Goal: Information Seeking & Learning: Learn about a topic

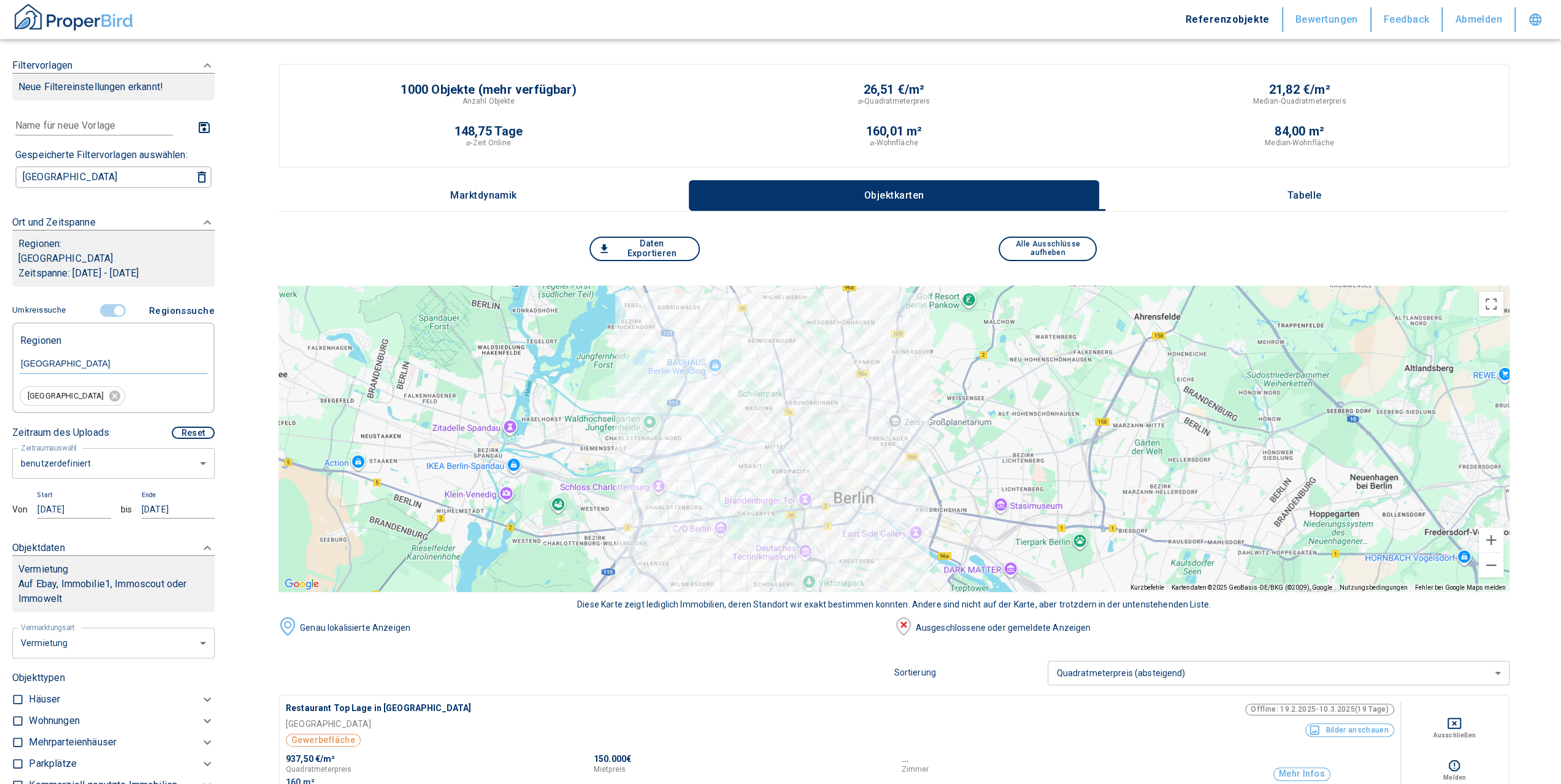
click at [830, 447] on div at bounding box center [894, 438] width 1231 height 306
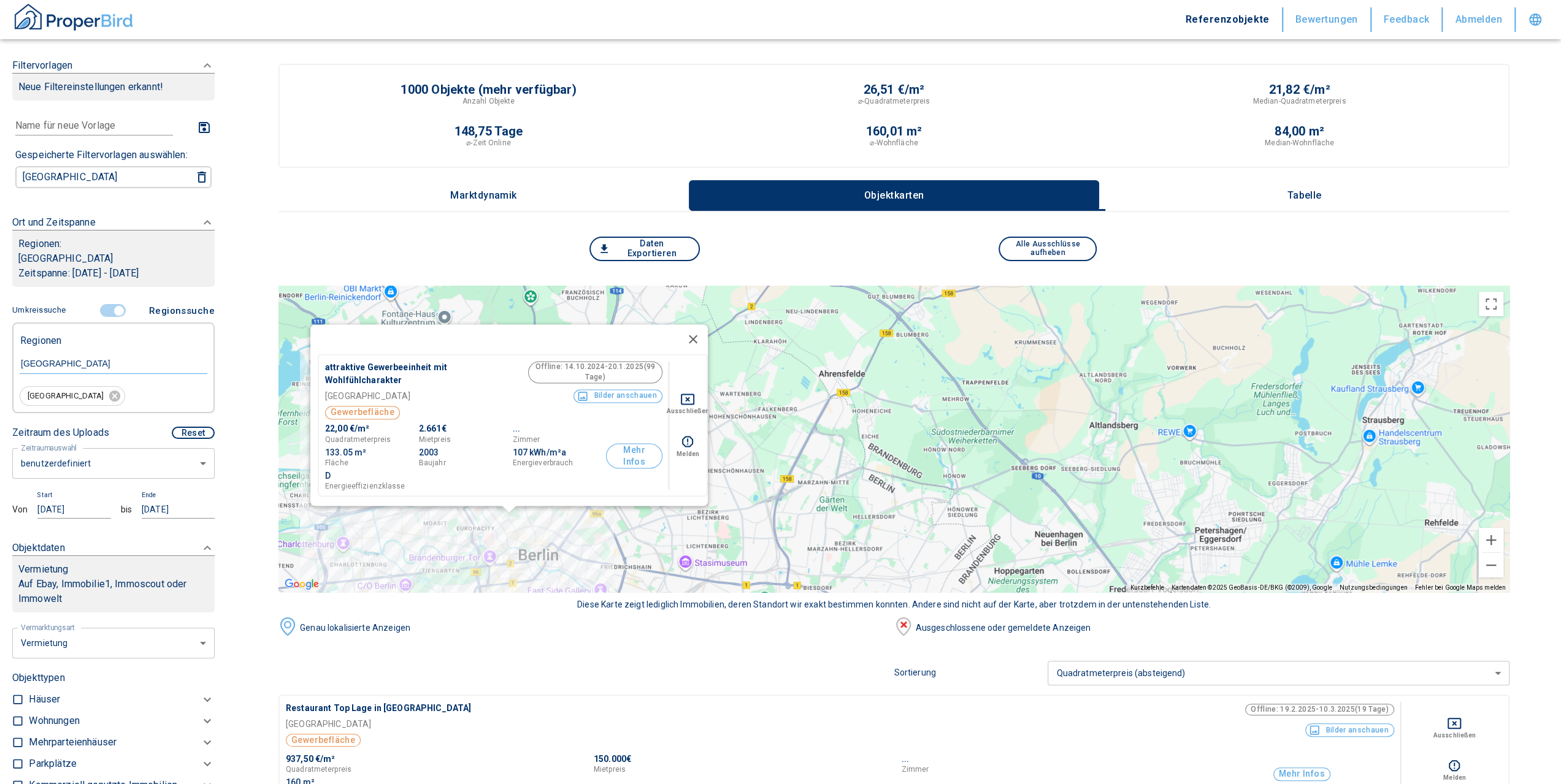
click at [697, 337] on button "Schließen" at bounding box center [694, 340] width 30 height 30
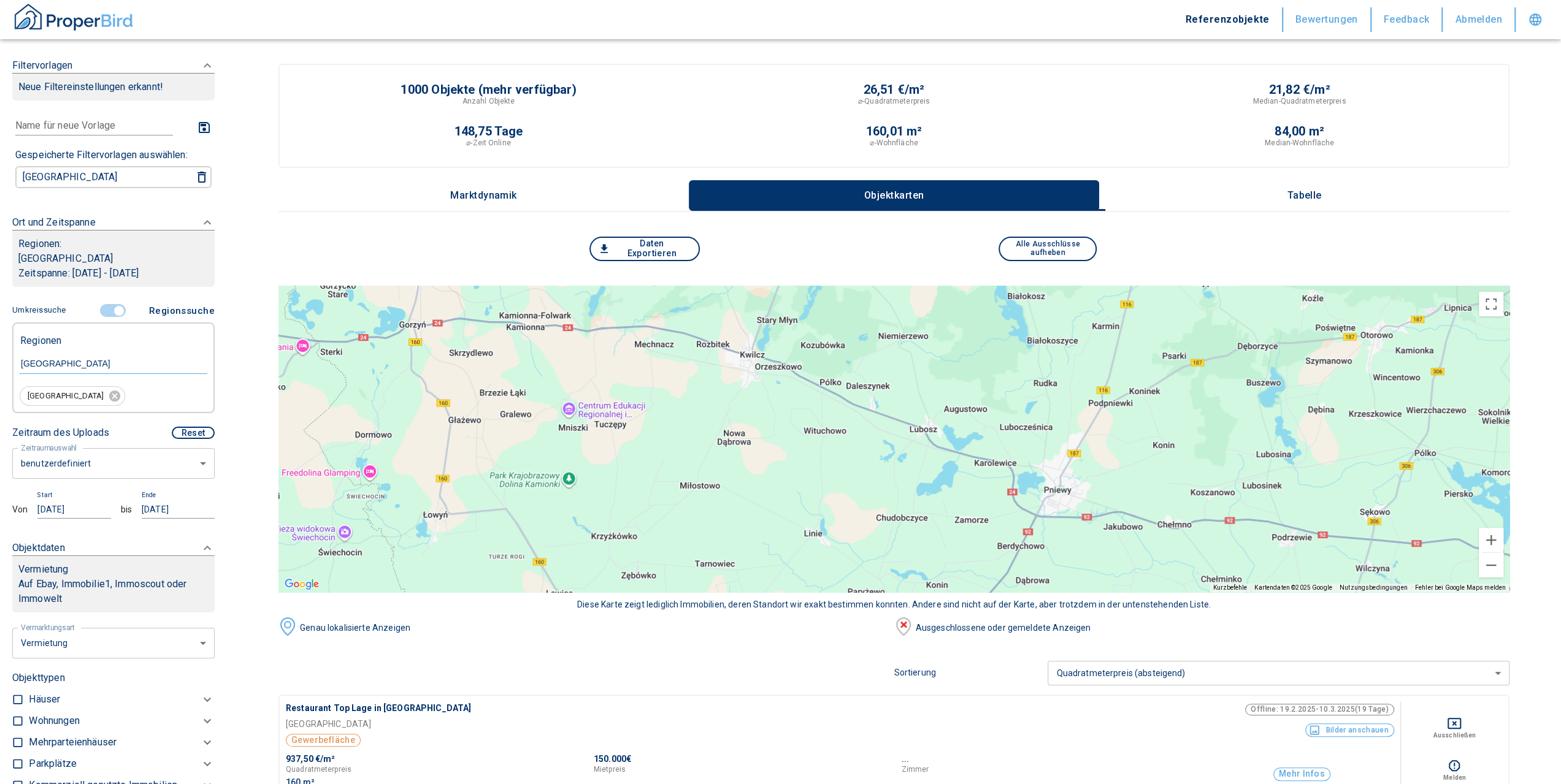
scroll to position [204, 0]
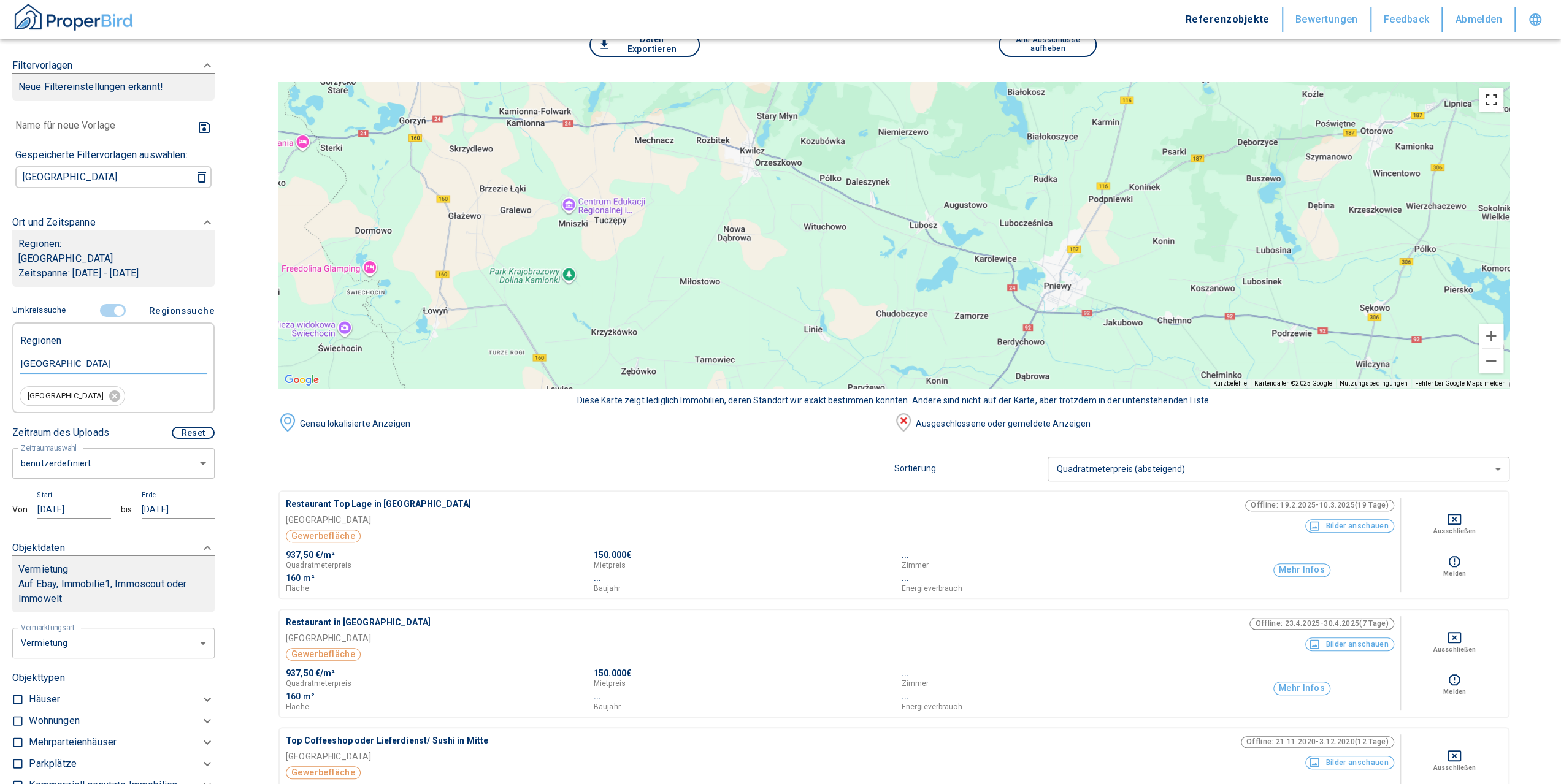
click at [1499, 101] on button "Vollbildansicht ein/aus" at bounding box center [1491, 100] width 24 height 24
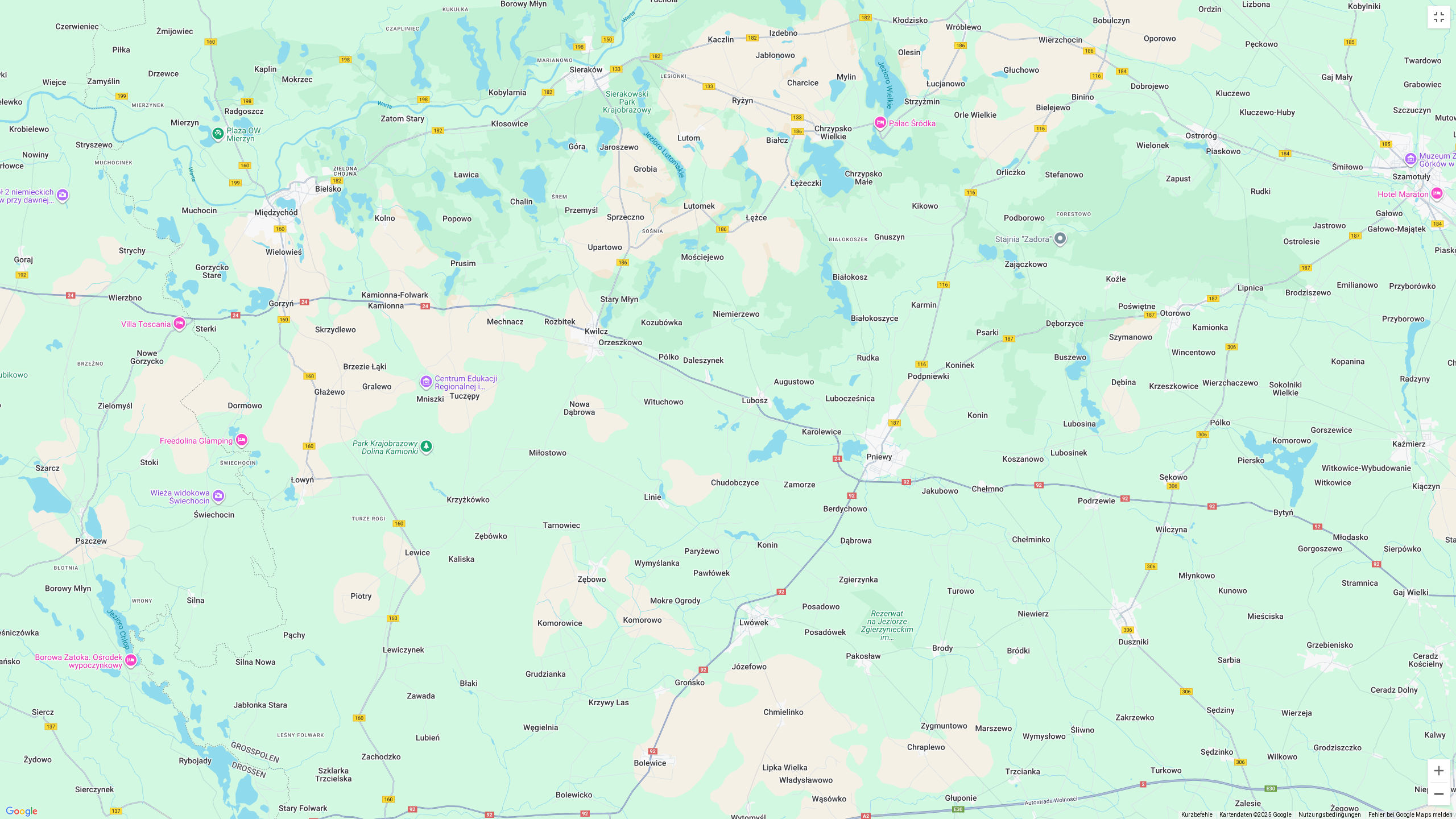
click at [1432, 727] on button "Verkleinern" at bounding box center [1438, 794] width 23 height 23
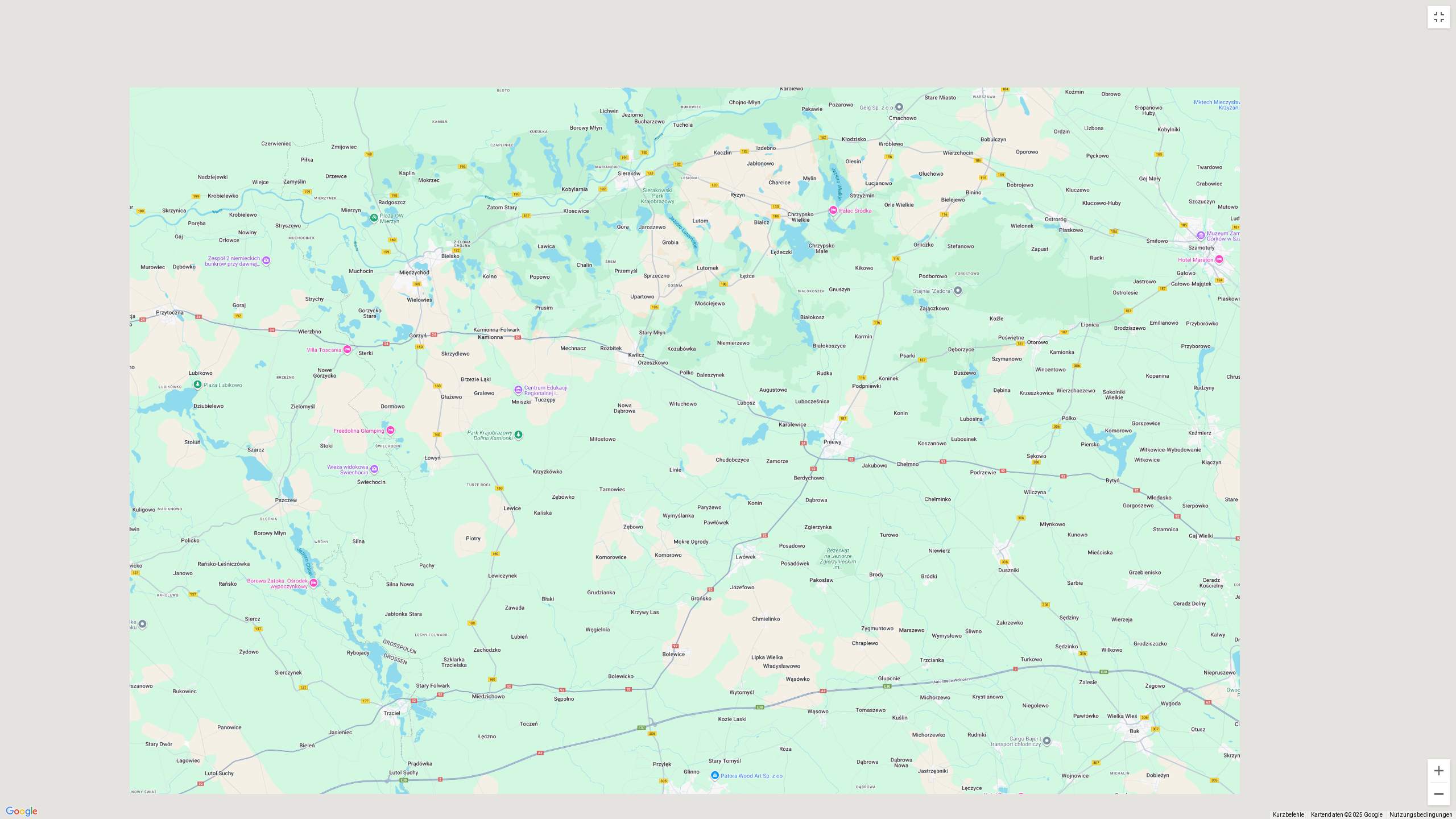
click at [1432, 727] on button "Verkleinern" at bounding box center [1438, 794] width 23 height 23
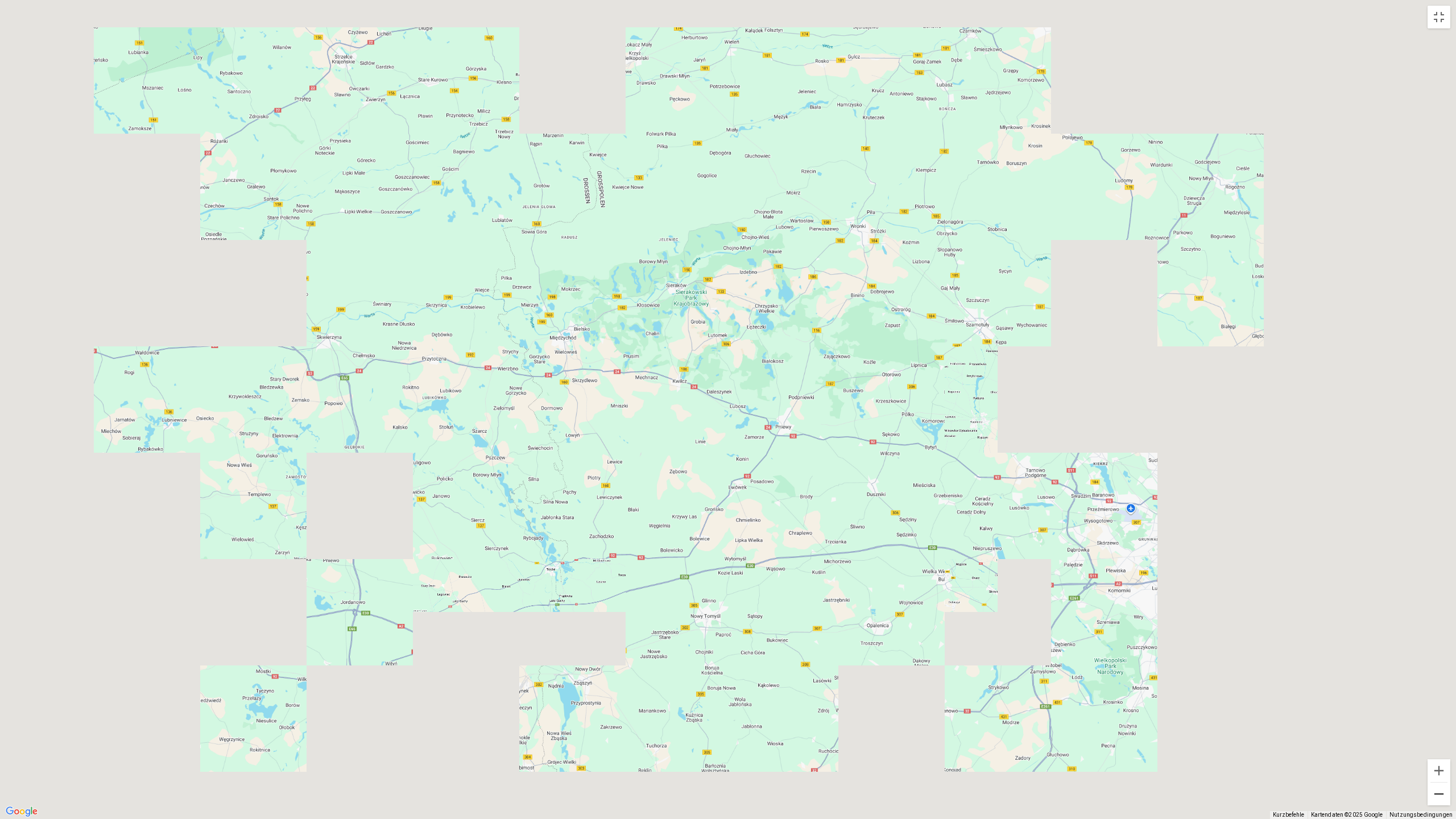
click at [1433, 727] on button "Verkleinern" at bounding box center [1438, 794] width 23 height 23
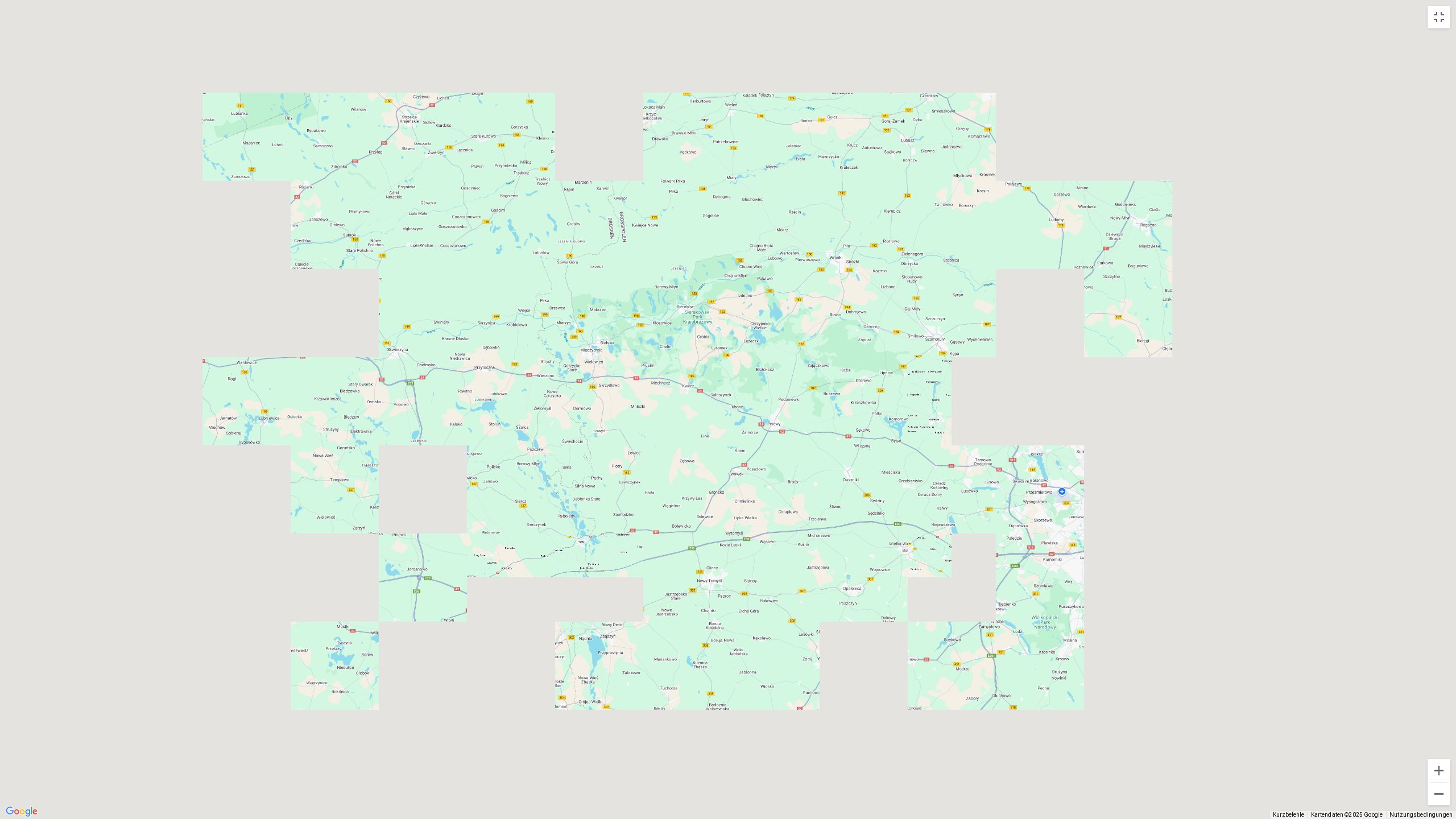
click at [1434, 727] on button "Verkleinern" at bounding box center [1438, 794] width 23 height 23
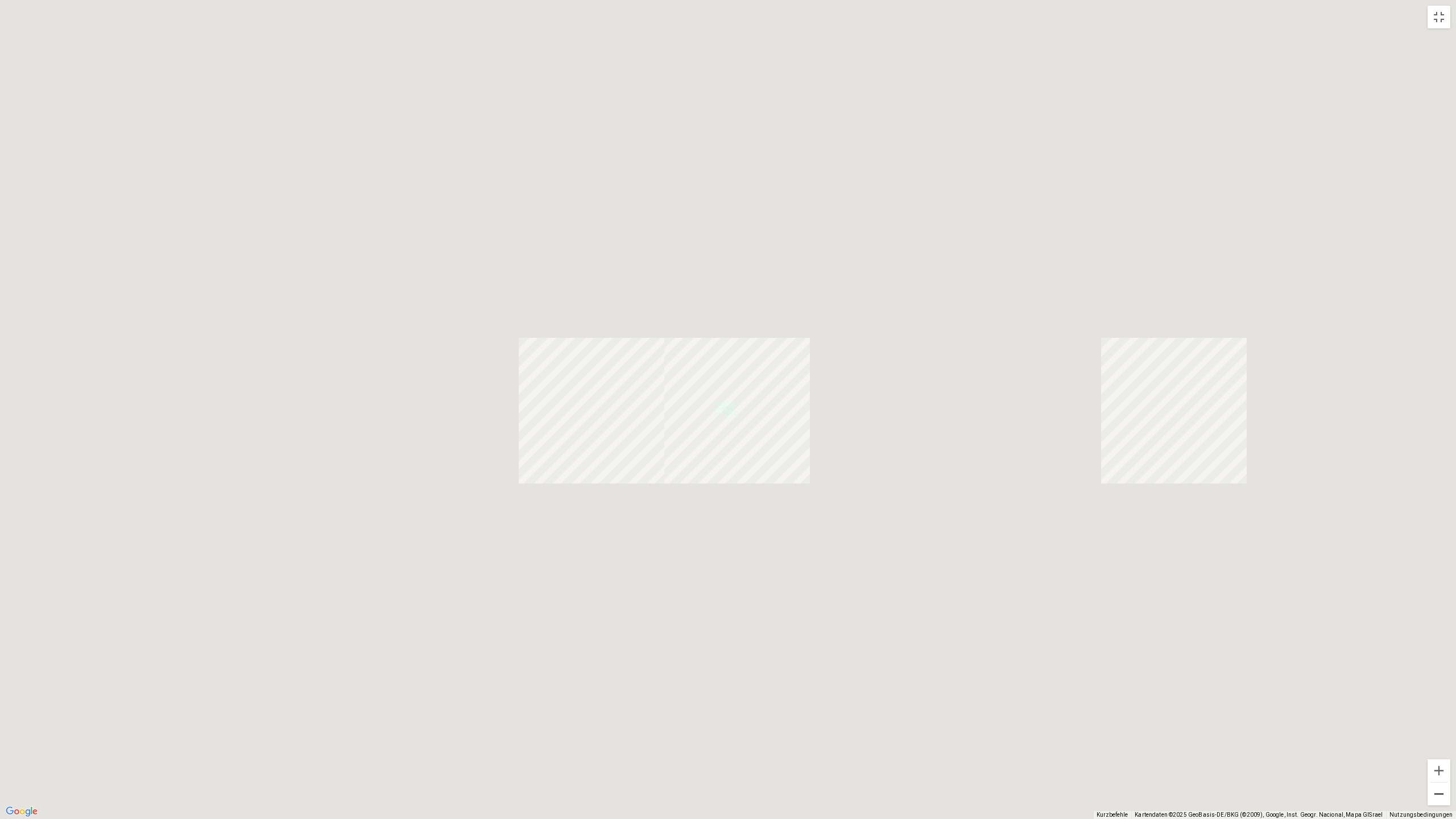
click at [1434, 727] on button "Verkleinern" at bounding box center [1438, 794] width 23 height 23
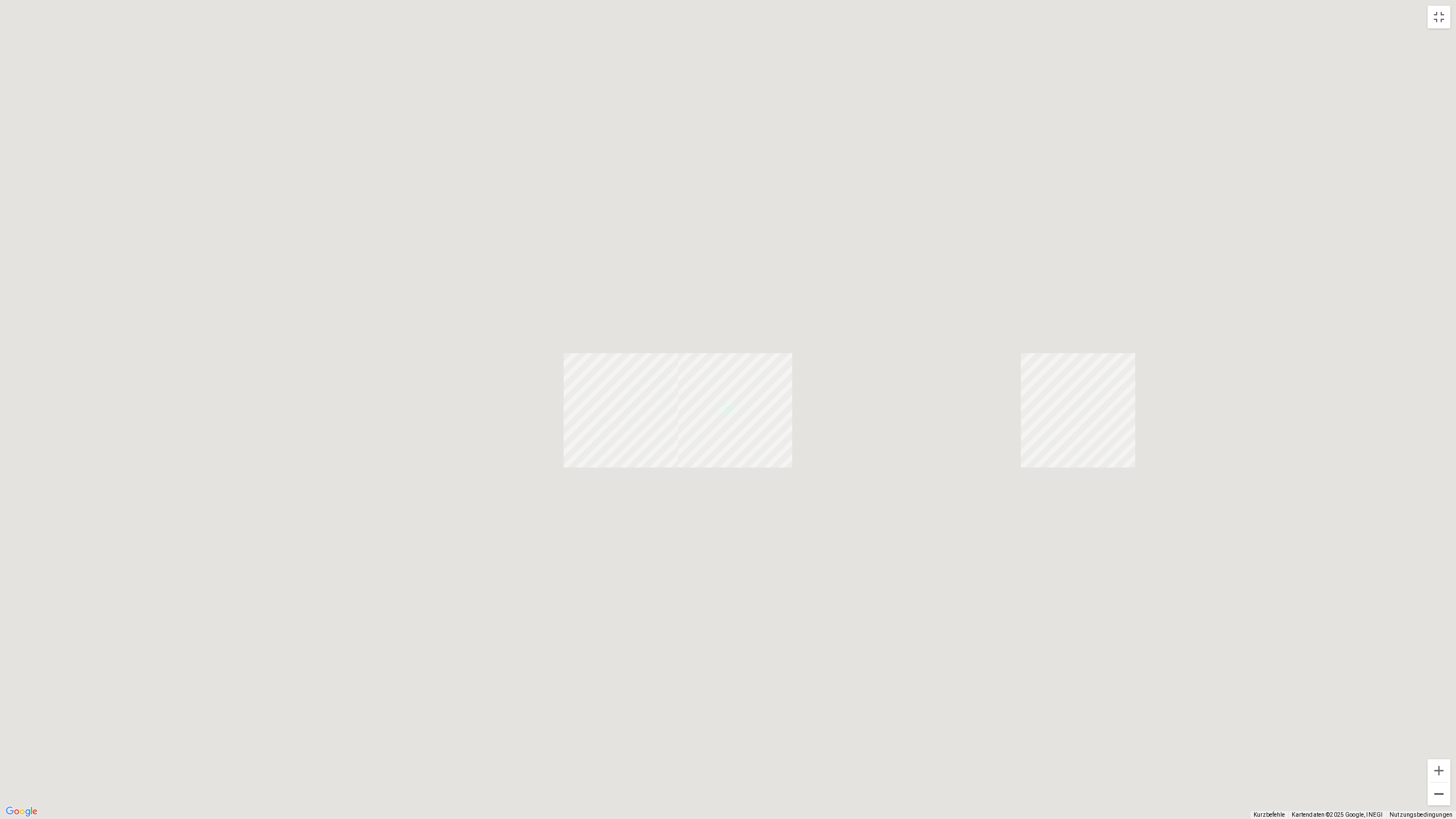
click at [1434, 727] on button "Verkleinern" at bounding box center [1438, 794] width 23 height 23
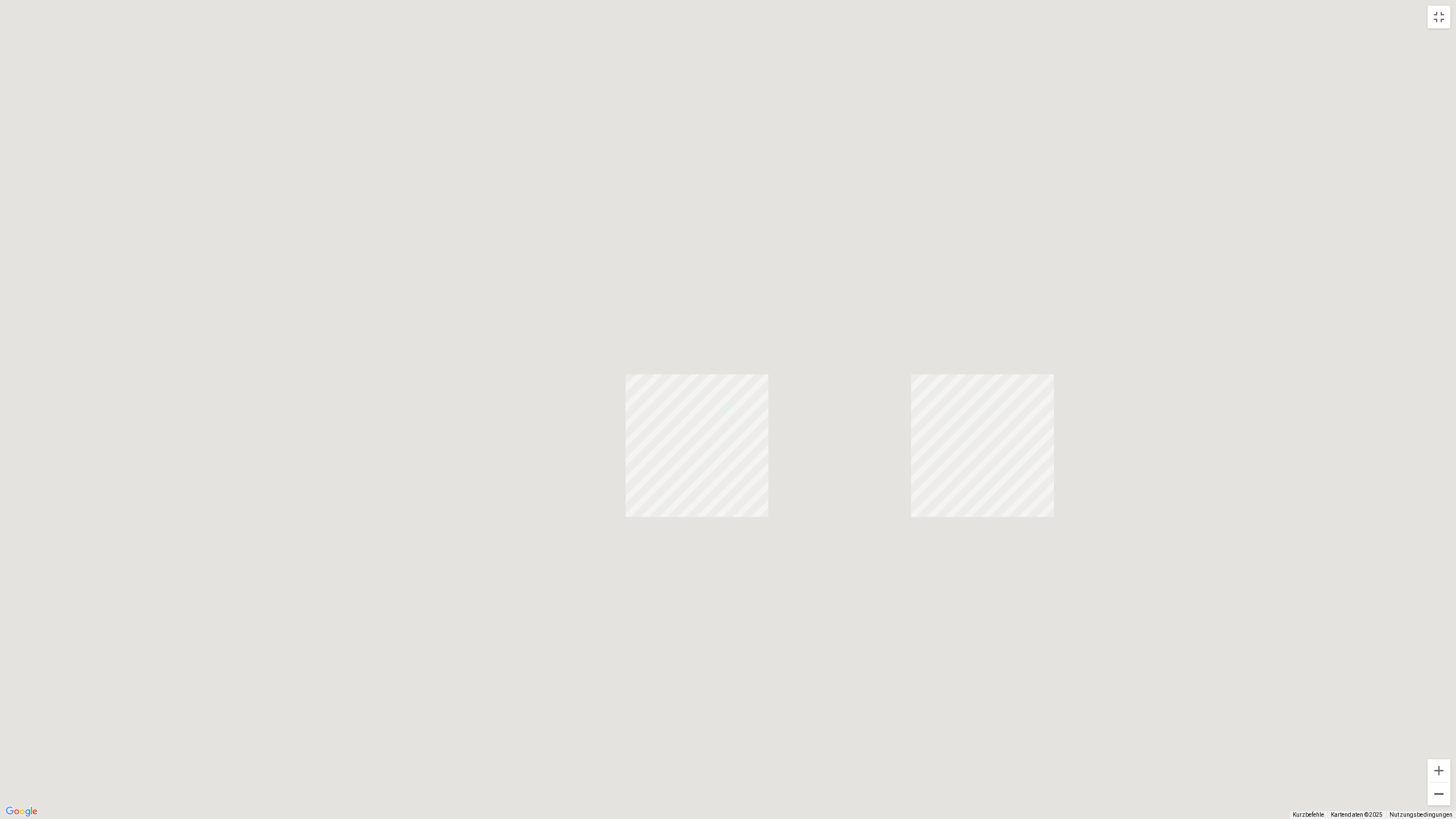
click at [1434, 727] on button "Verkleinern" at bounding box center [1438, 794] width 23 height 23
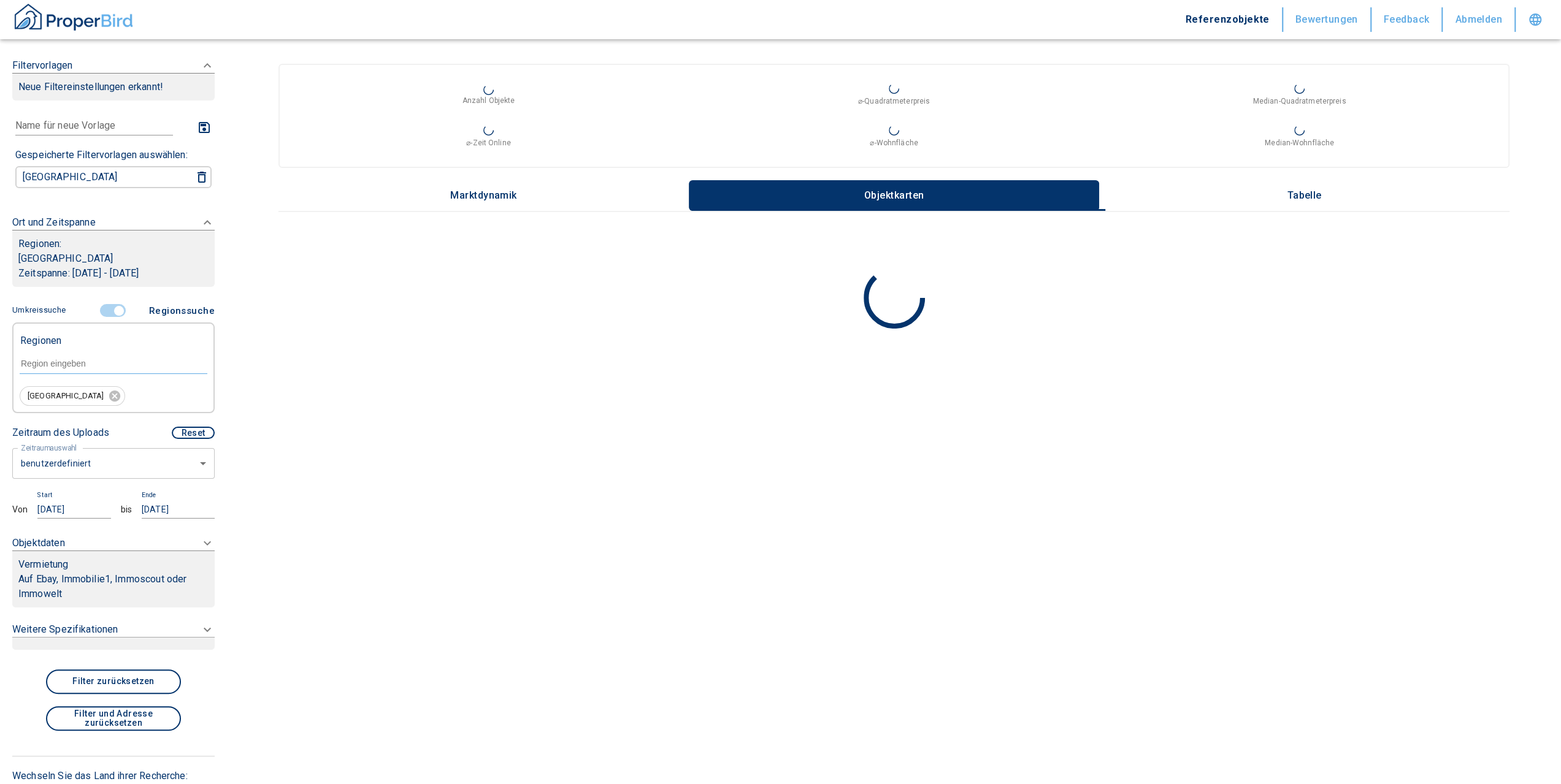
type input "2020"
click at [487, 190] on p "Marktdynamik" at bounding box center [483, 195] width 67 height 11
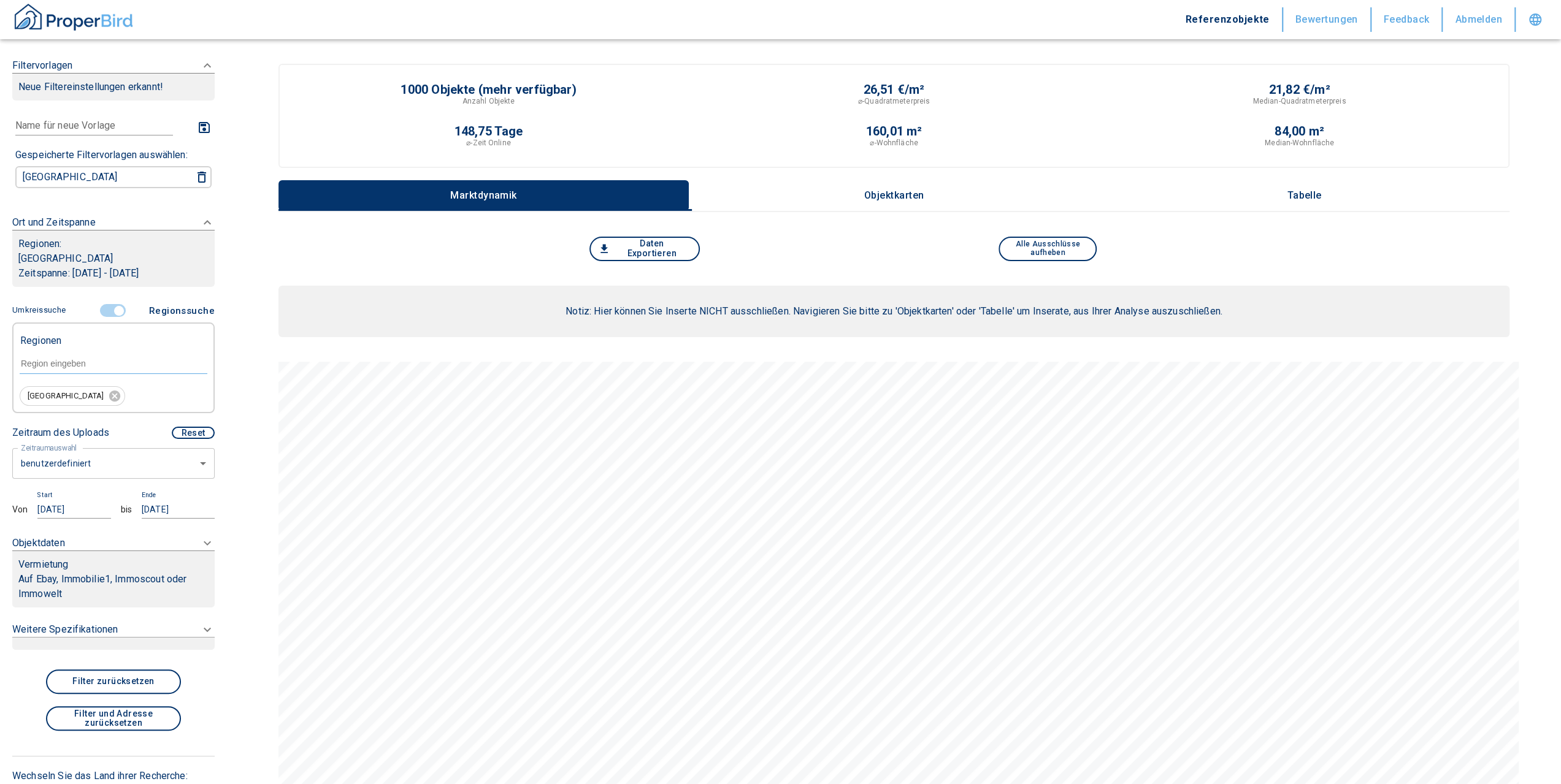
click at [859, 200] on button "Objektkarten" at bounding box center [894, 195] width 410 height 30
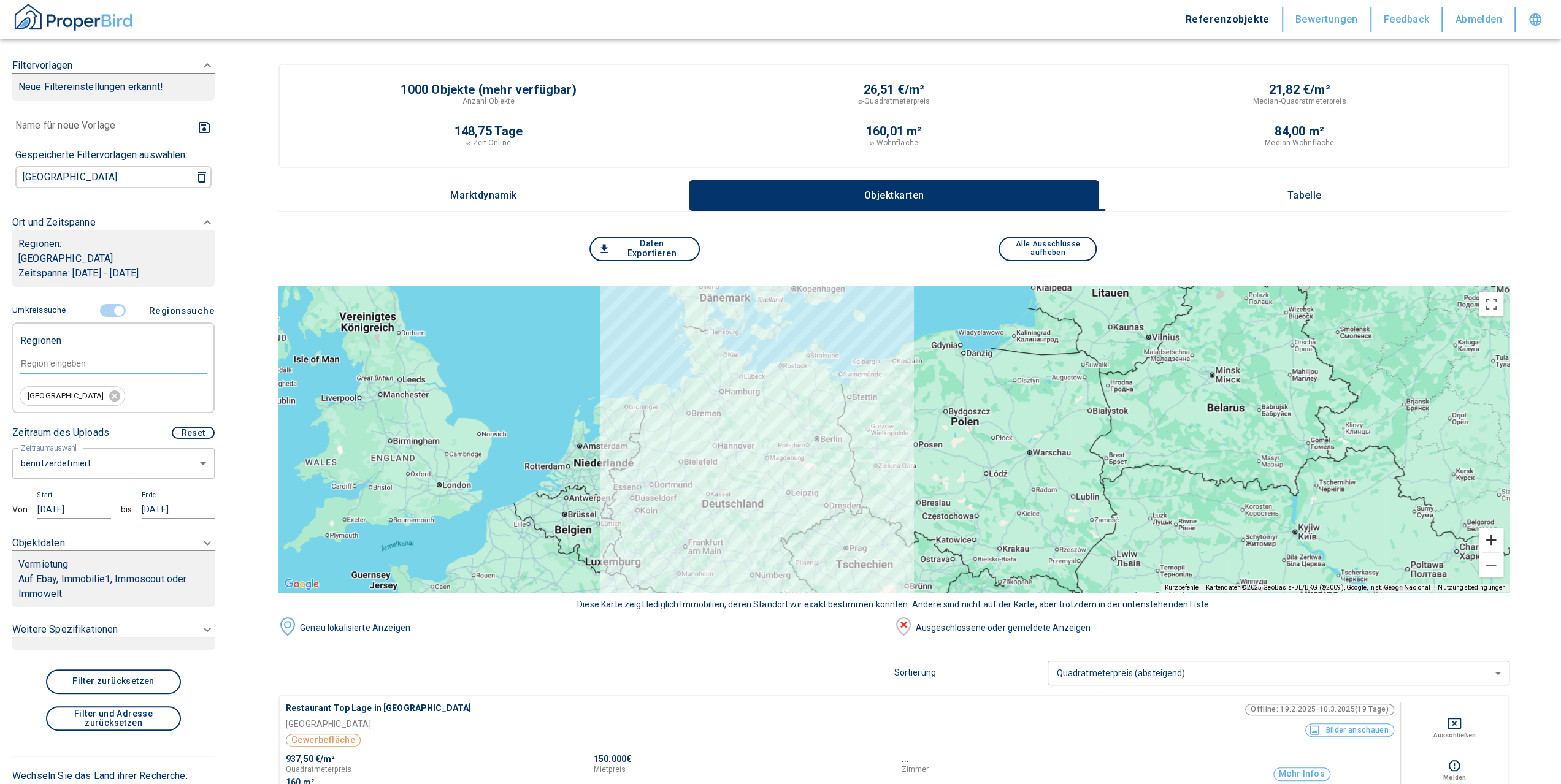
click at [1495, 545] on button "Vergrößern" at bounding box center [1491, 540] width 24 height 24
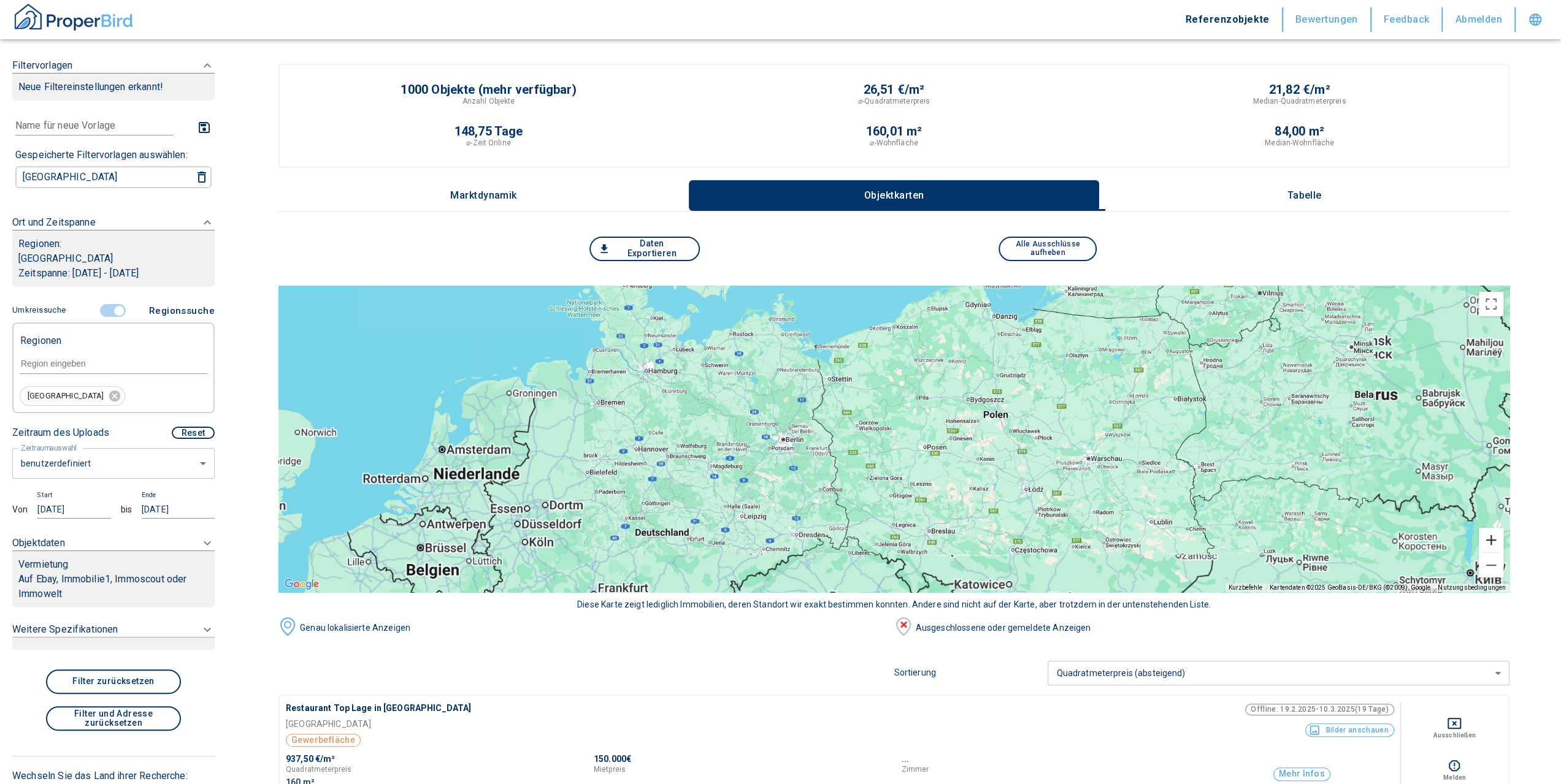
click at [1495, 545] on button "Vergrößern" at bounding box center [1491, 540] width 24 height 24
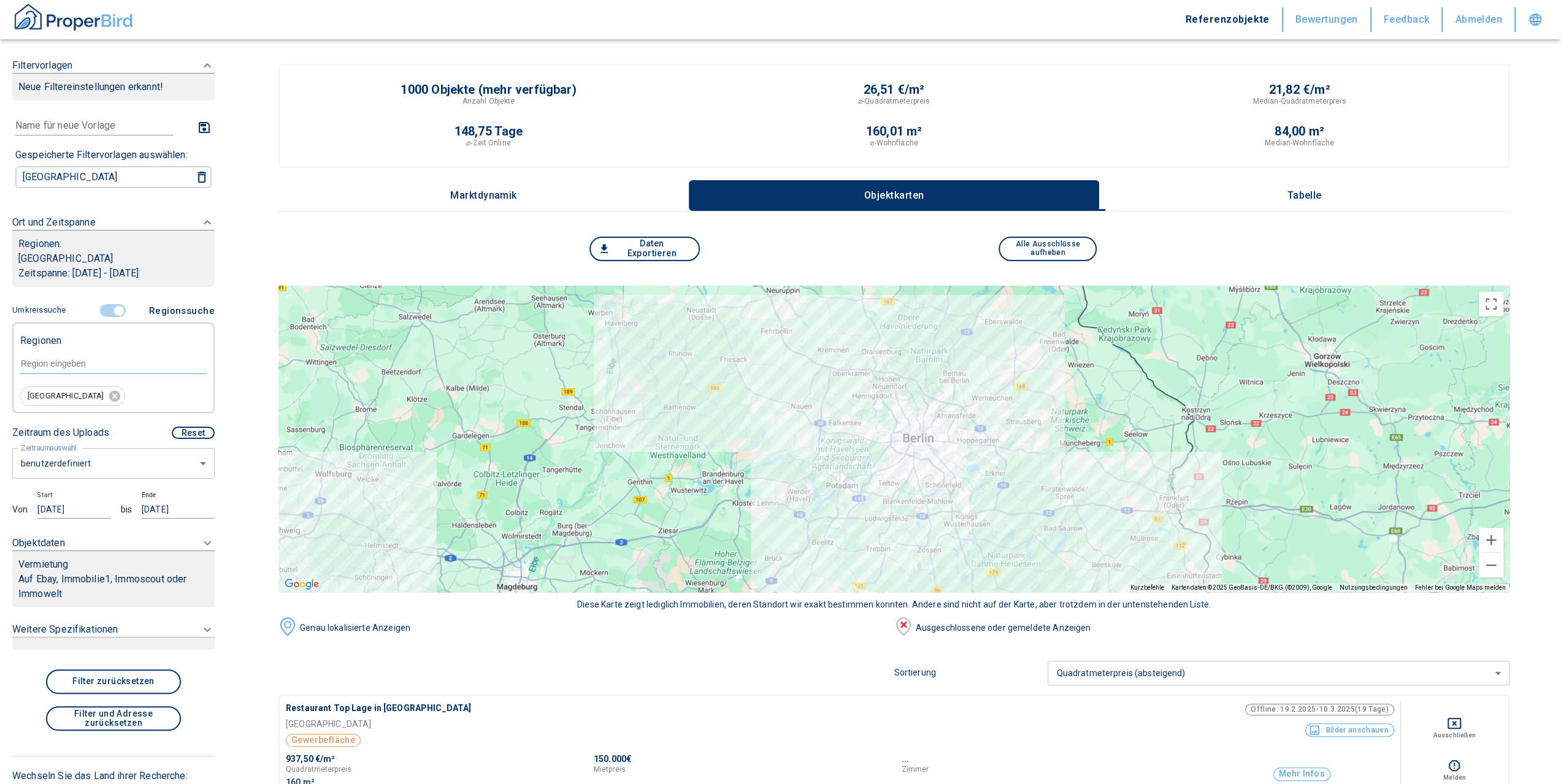
drag, startPoint x: 371, startPoint y: 425, endPoint x: 1014, endPoint y: 423, distance: 643.0
click at [1014, 423] on div at bounding box center [894, 438] width 1231 height 306
click at [1498, 537] on button "Vergrößern" at bounding box center [1491, 540] width 24 height 24
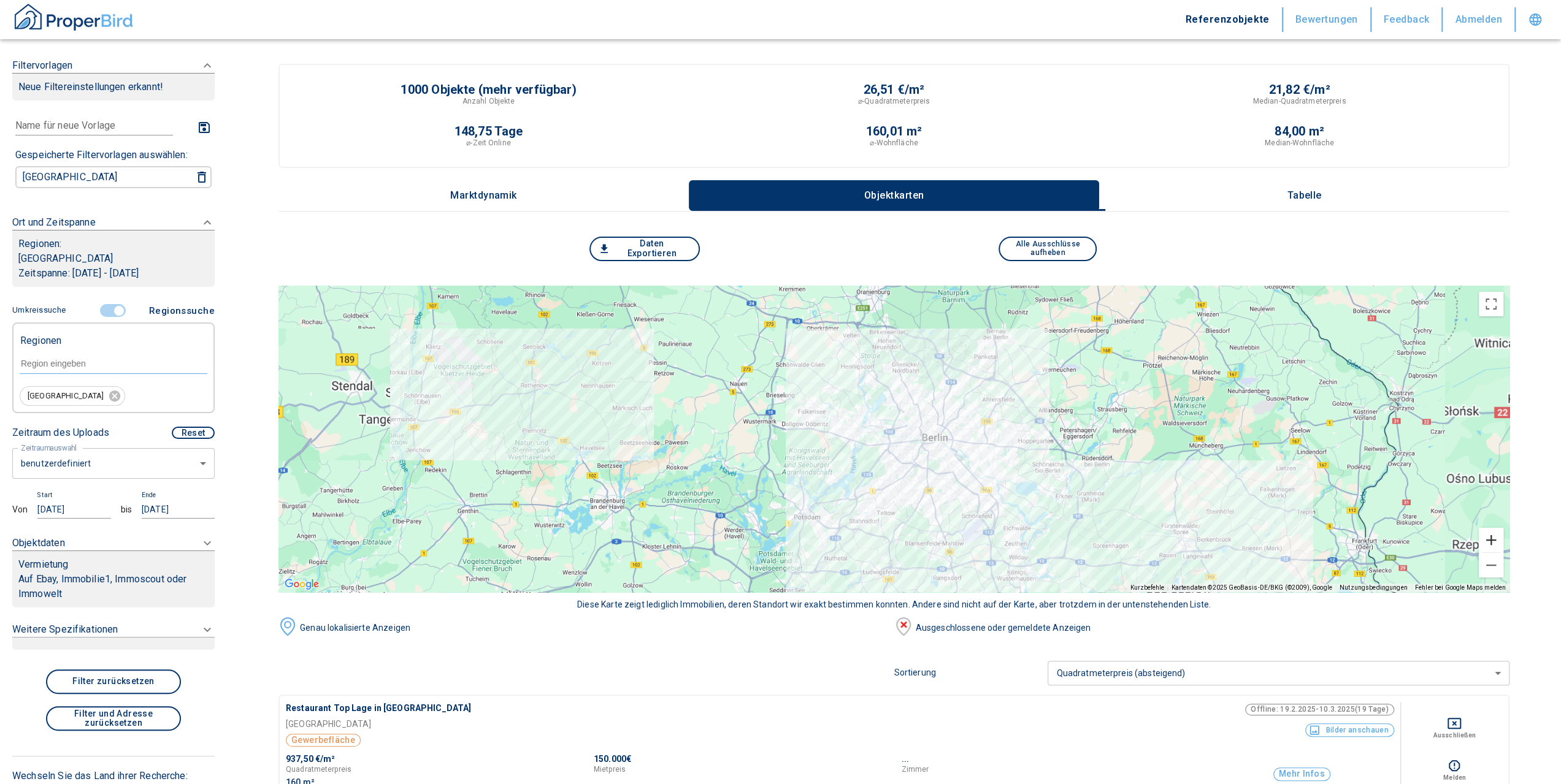
click at [1498, 537] on button "Vergrößern" at bounding box center [1491, 540] width 24 height 24
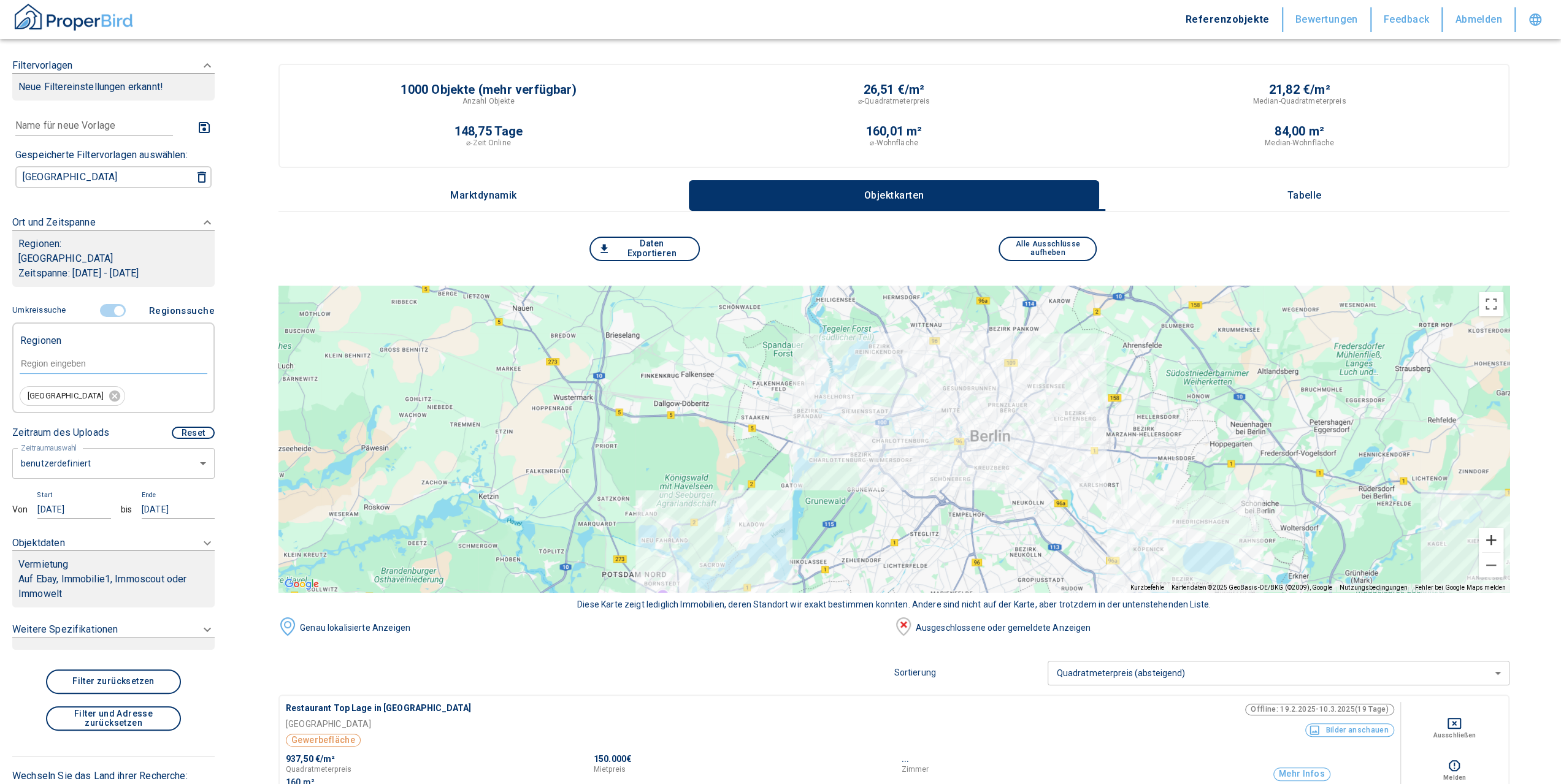
click at [1503, 540] on button "Vergrößern" at bounding box center [1491, 540] width 24 height 24
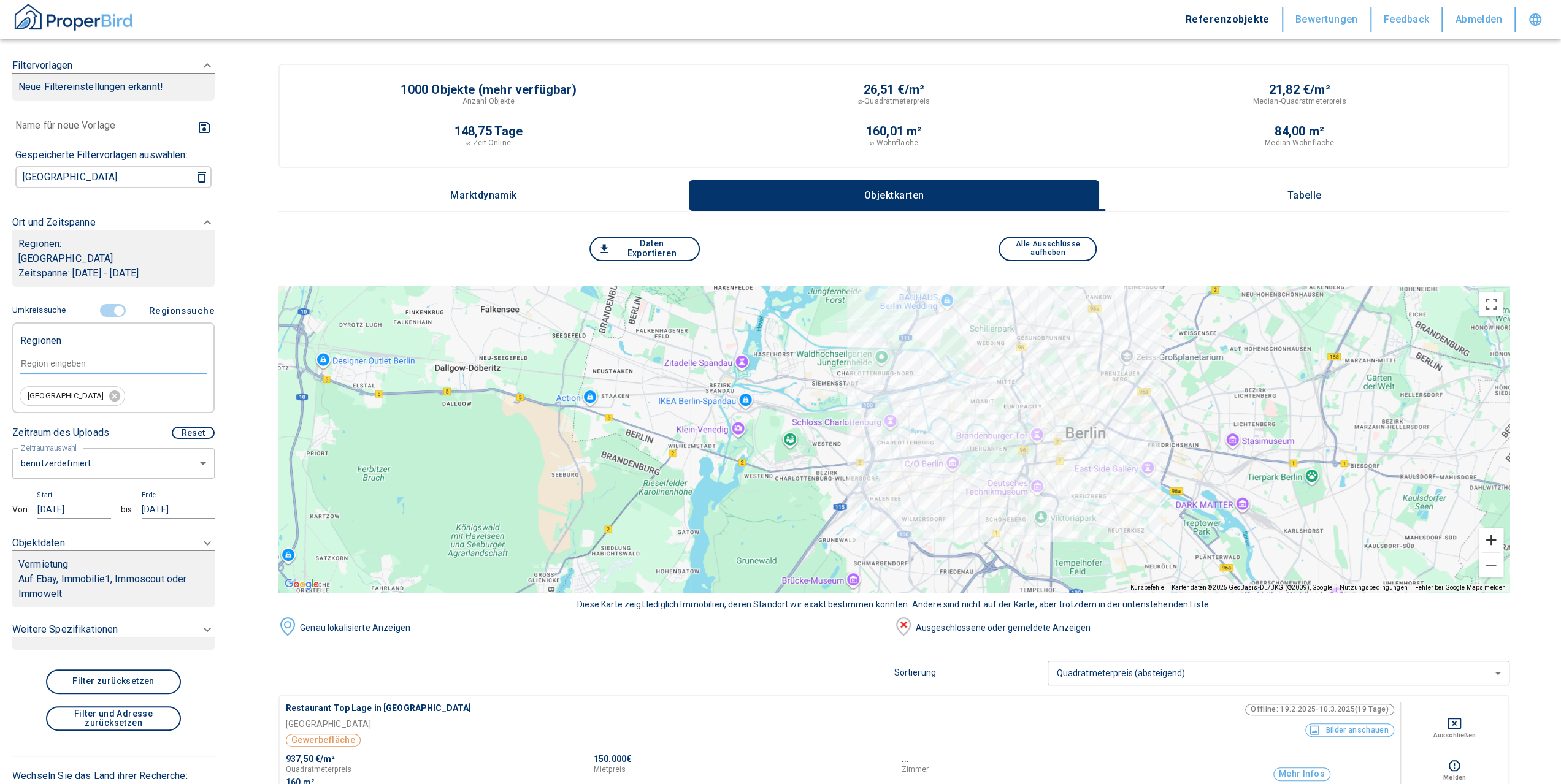
click at [1503, 540] on button "Vergrößern" at bounding box center [1491, 540] width 24 height 24
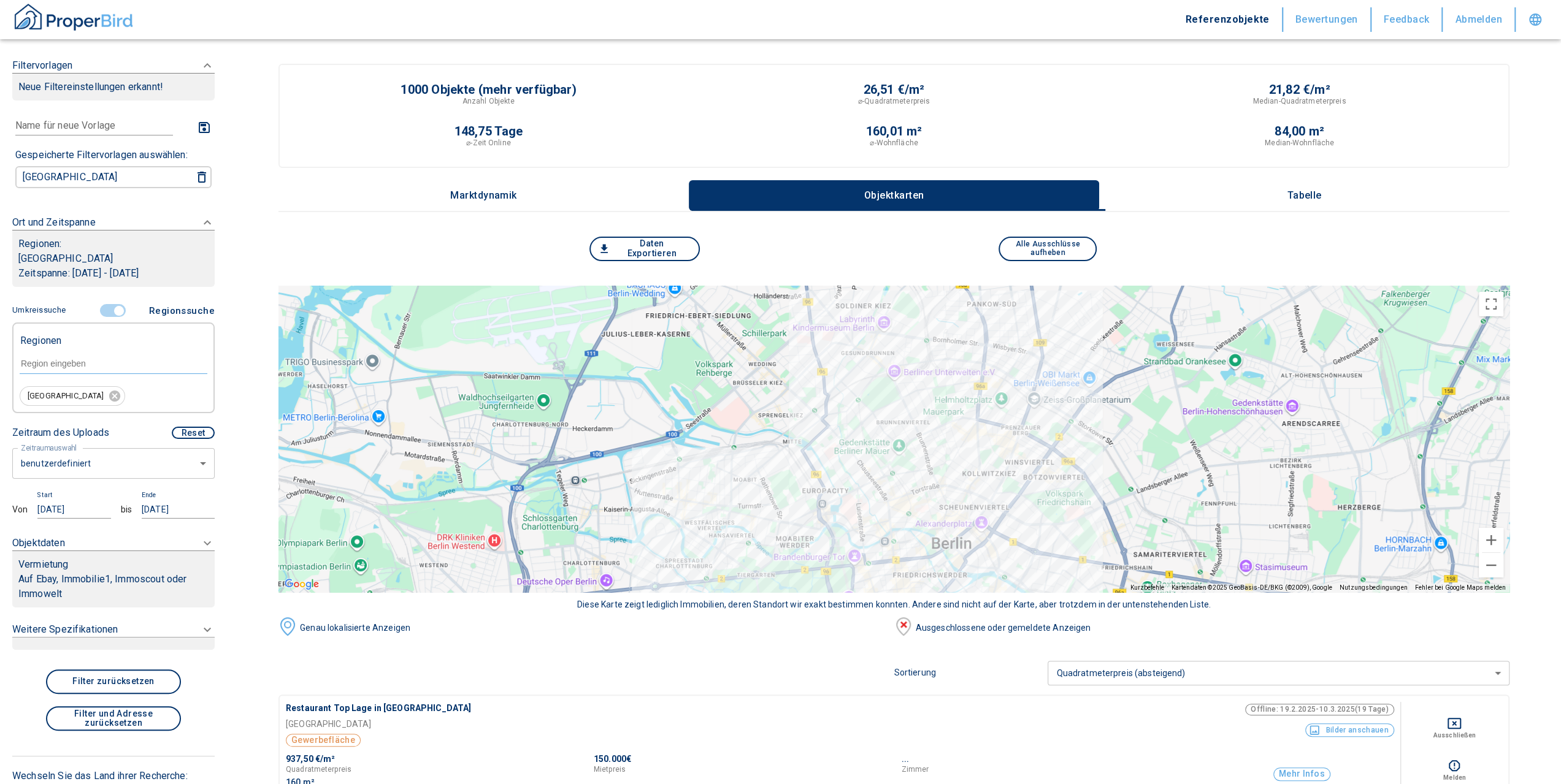
drag, startPoint x: 1270, startPoint y: 378, endPoint x: 987, endPoint y: 448, distance: 291.5
click at [987, 448] on div at bounding box center [894, 438] width 1231 height 306
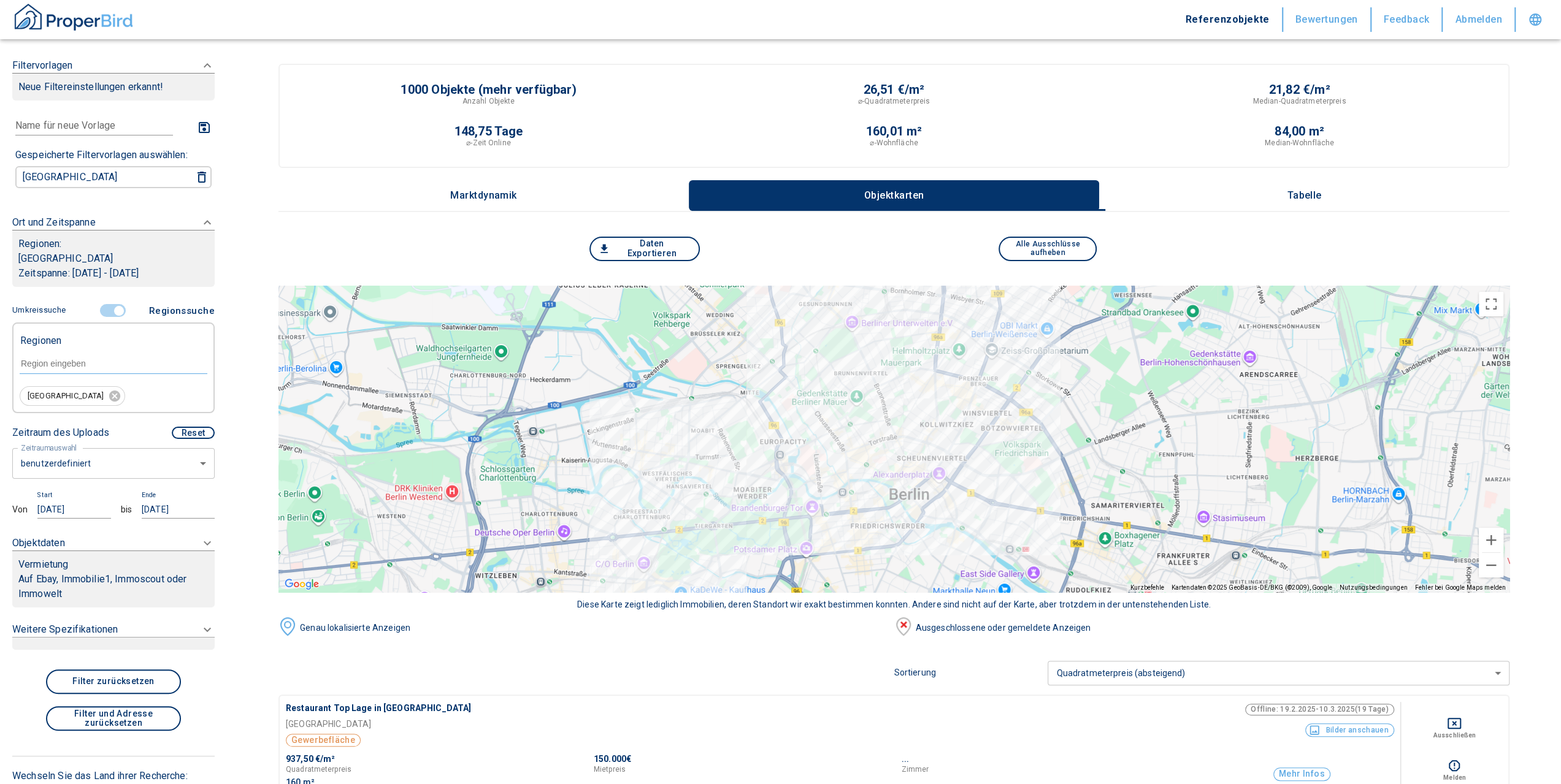
drag, startPoint x: 1169, startPoint y: 455, endPoint x: 1127, endPoint y: 416, distance: 57.3
click at [1127, 416] on div at bounding box center [894, 438] width 1231 height 306
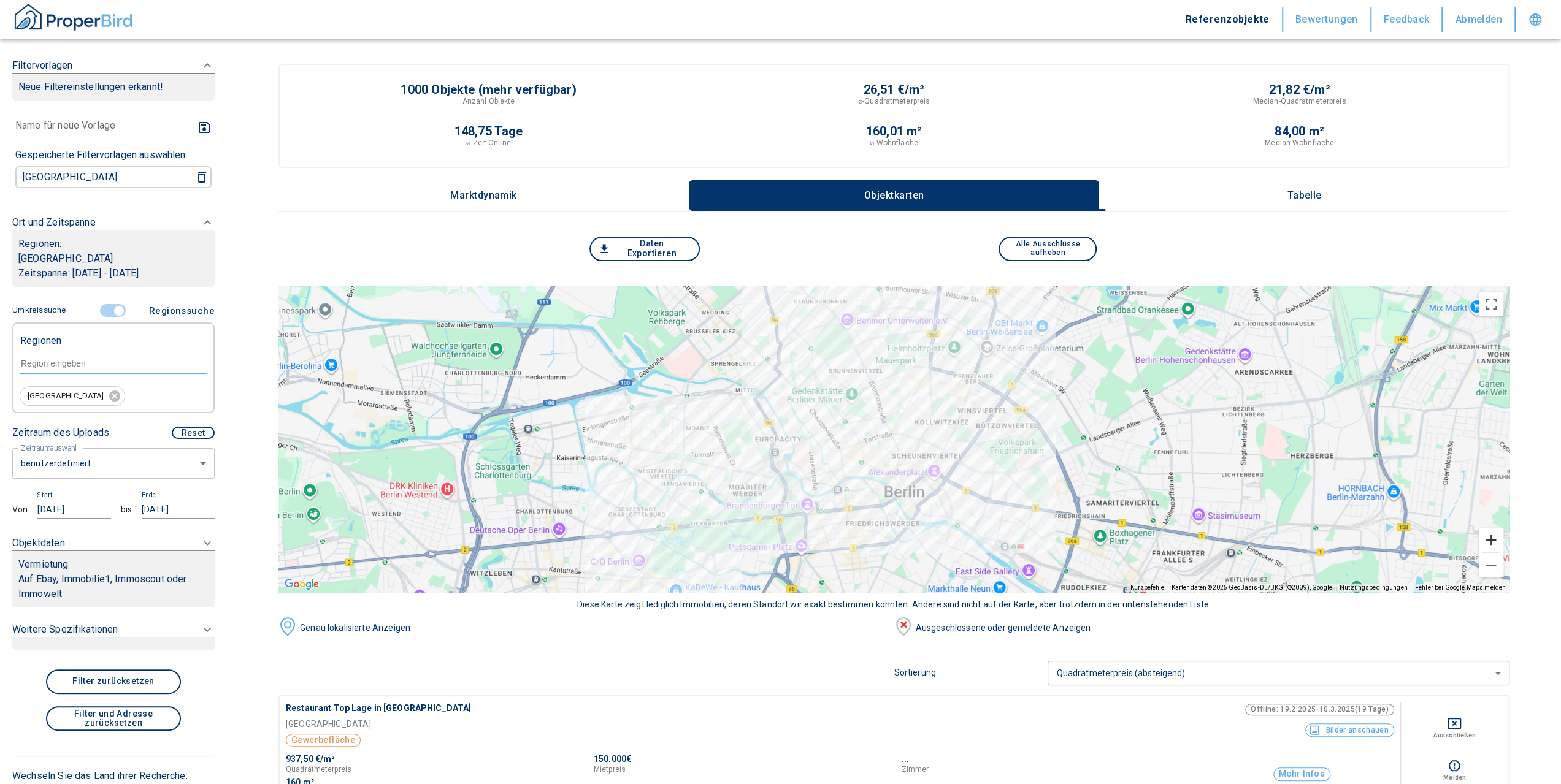
click at [1503, 538] on button "Vergrößern" at bounding box center [1491, 540] width 24 height 24
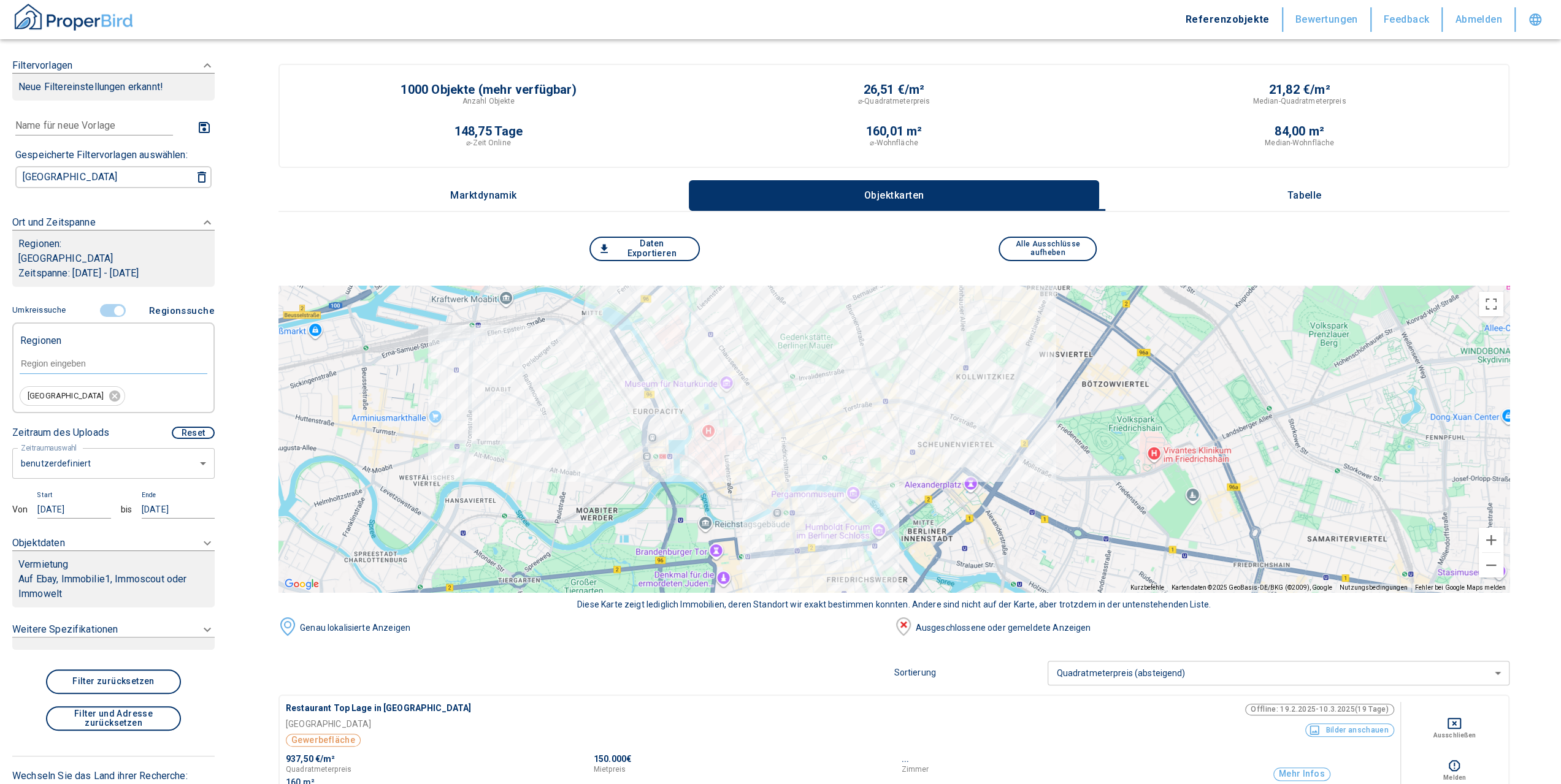
drag, startPoint x: 1014, startPoint y: 456, endPoint x: 1009, endPoint y: 417, distance: 39.3
click at [1009, 417] on div at bounding box center [894, 438] width 1231 height 306
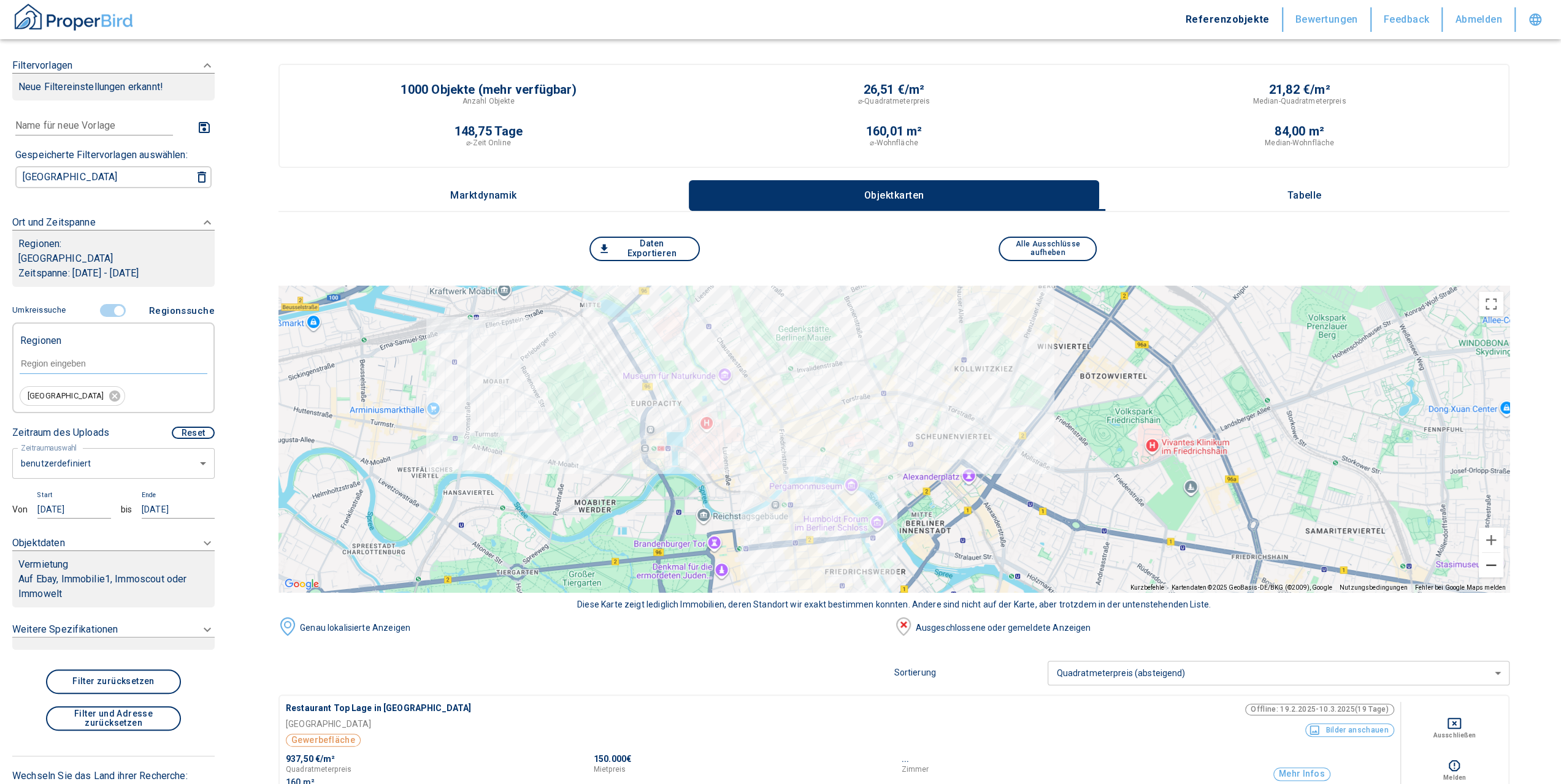
click at [1503, 564] on button "Verkleinern" at bounding box center [1491, 566] width 24 height 24
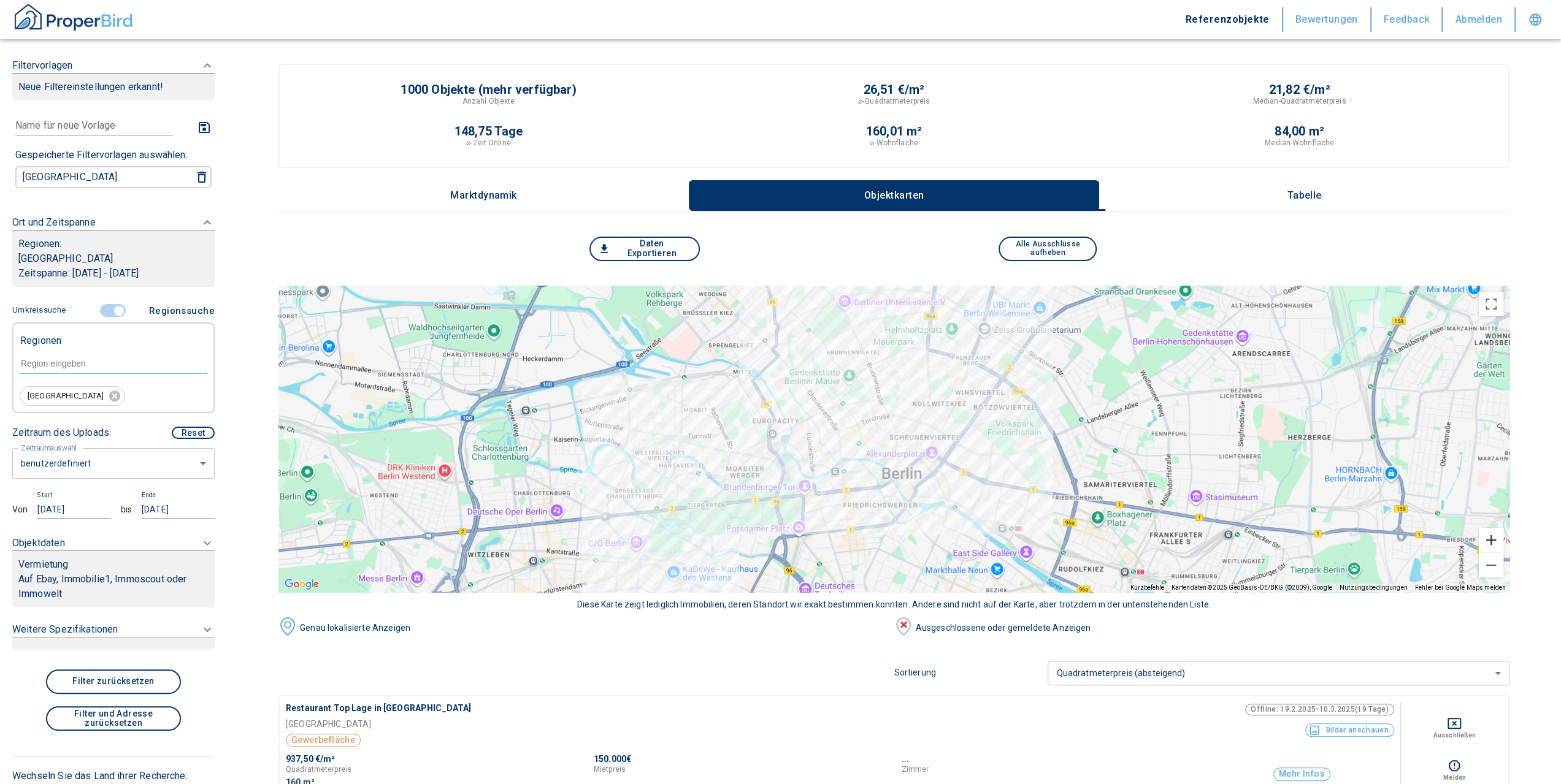
click at [1500, 547] on button "Vergrößern" at bounding box center [1491, 540] width 24 height 24
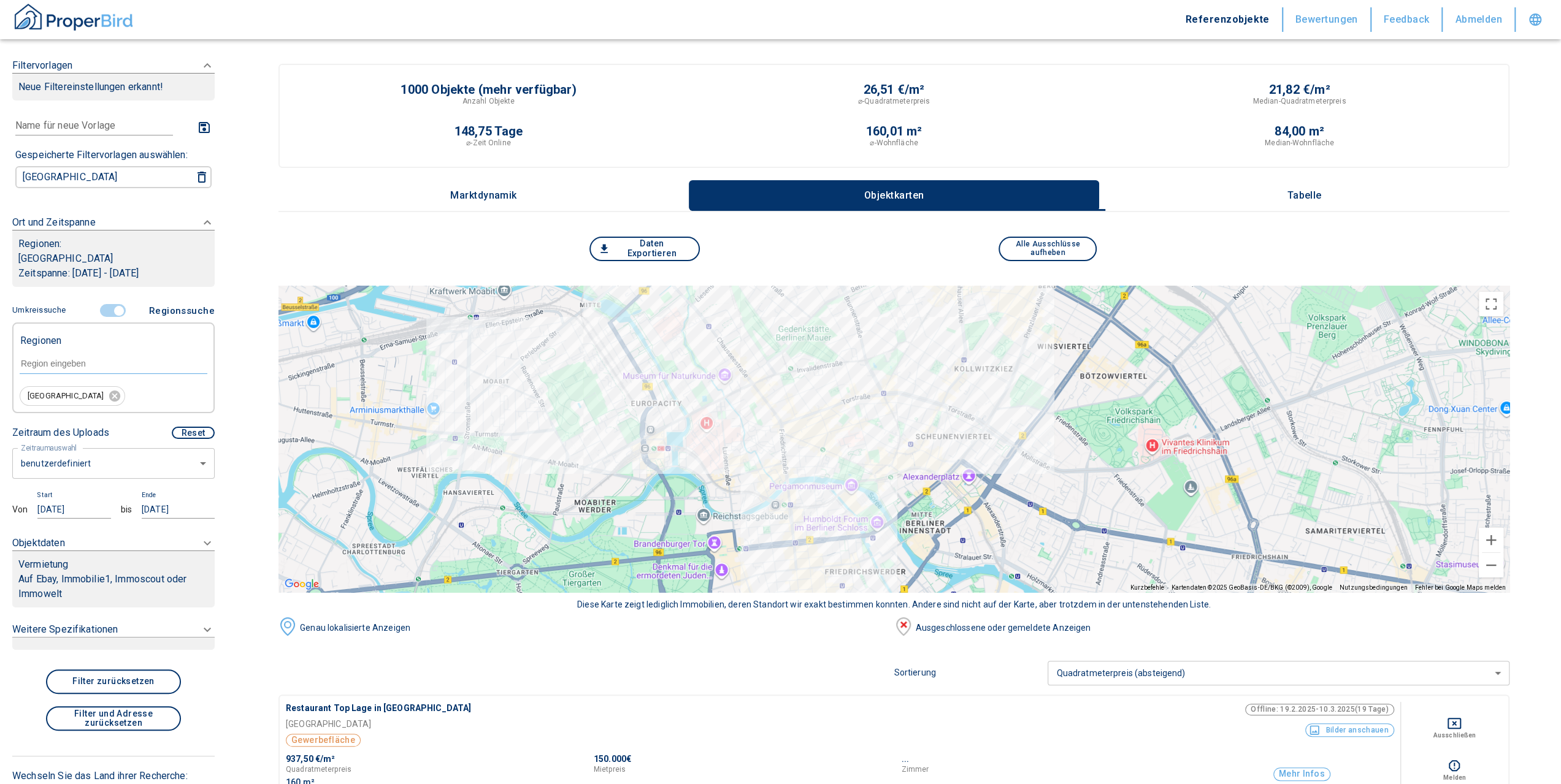
click at [851, 436] on div at bounding box center [894, 438] width 1231 height 306
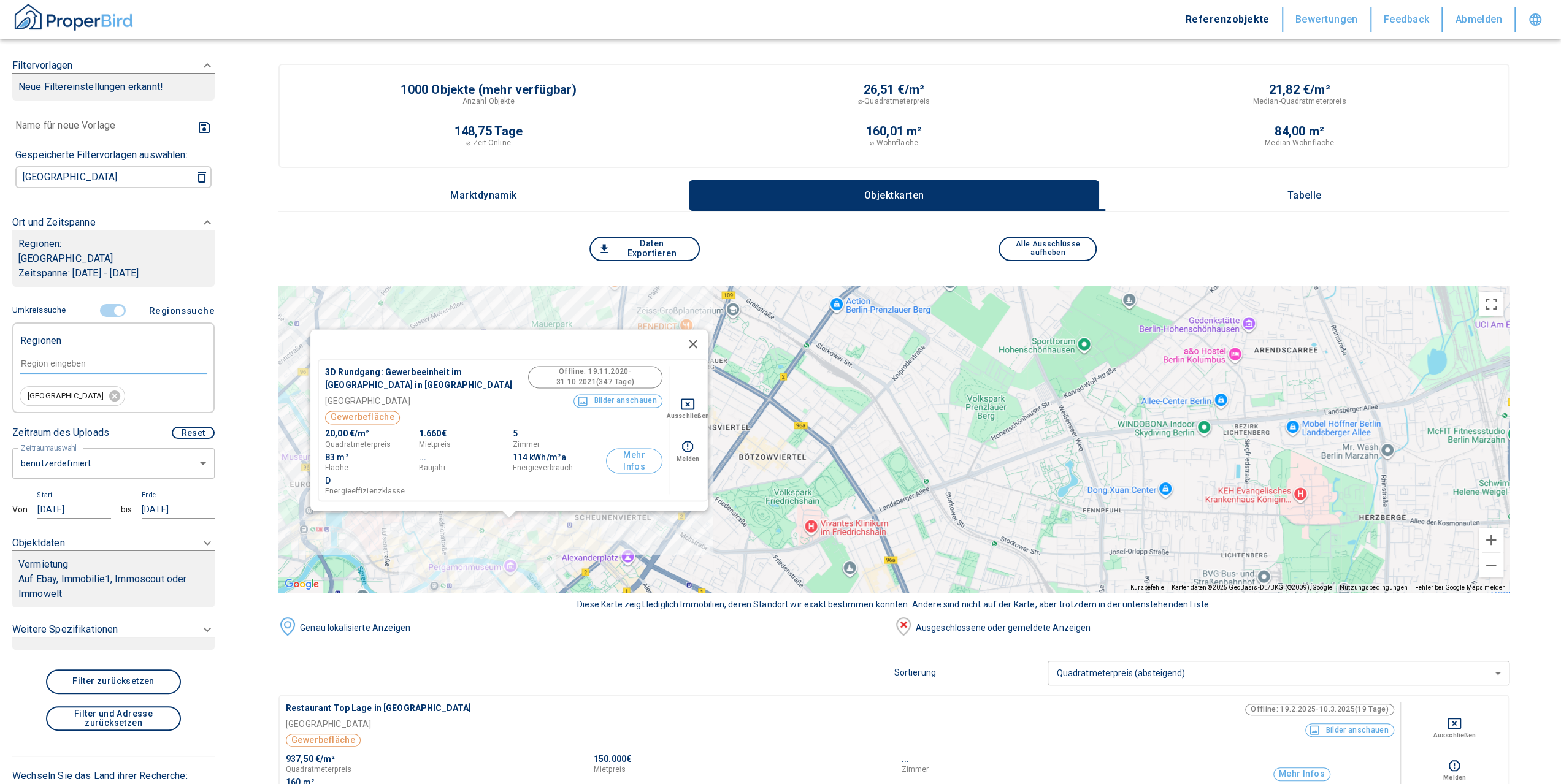
click at [1244, 198] on button "Tabelle" at bounding box center [1304, 195] width 410 height 30
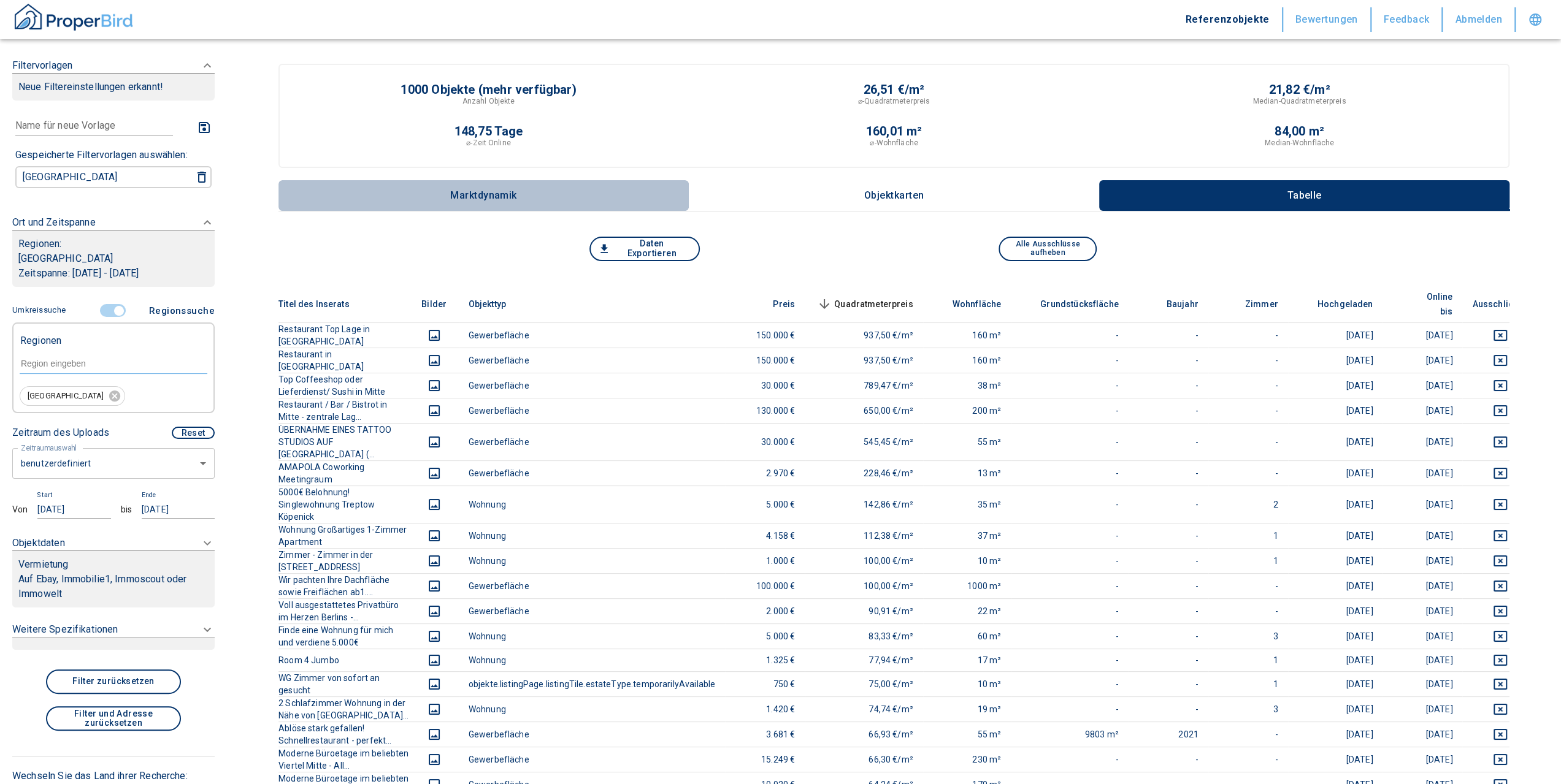
click at [475, 193] on p "Marktdynamik" at bounding box center [483, 195] width 67 height 11
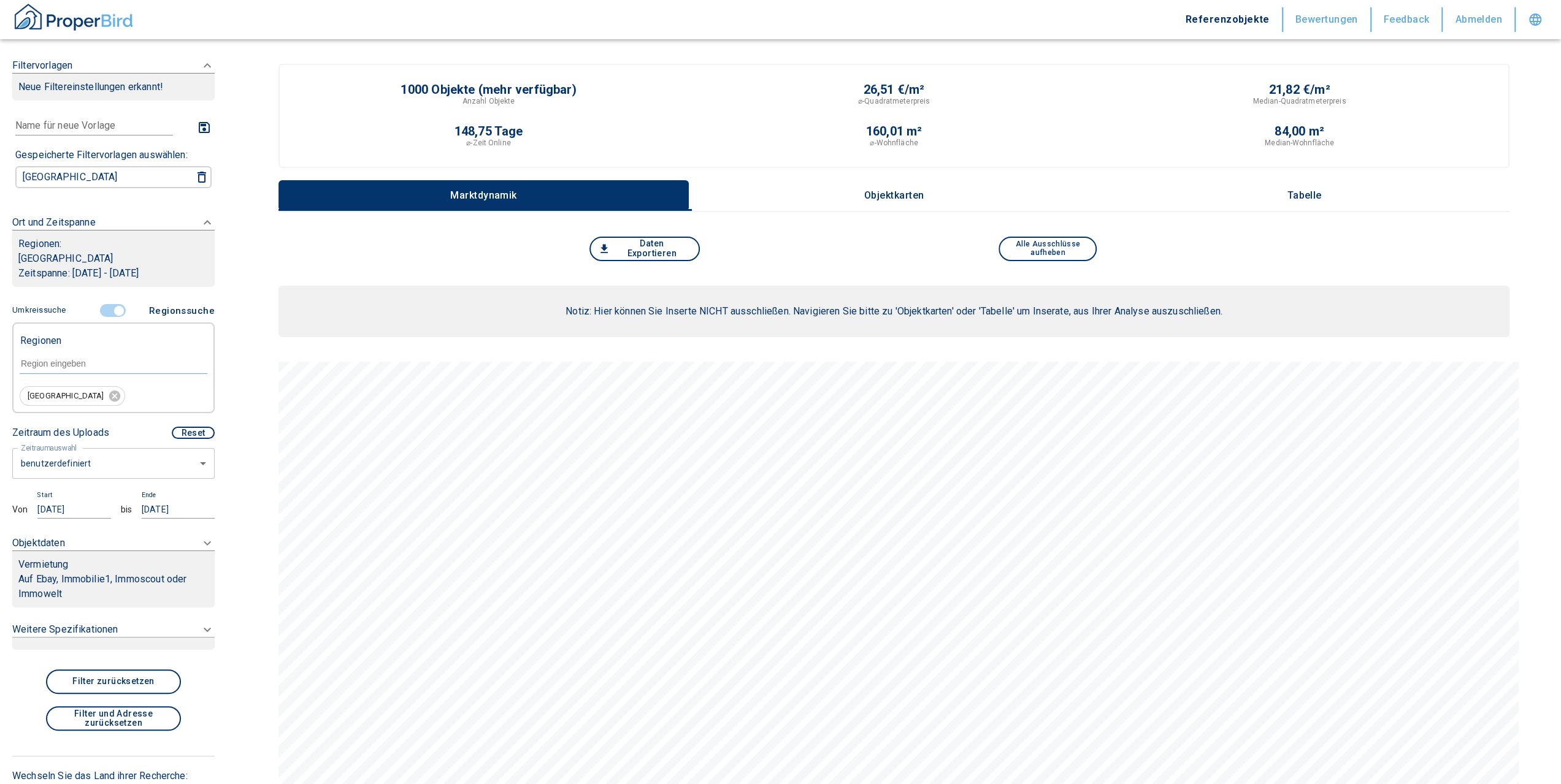
click at [955, 197] on button "Objektkarten" at bounding box center [894, 195] width 410 height 30
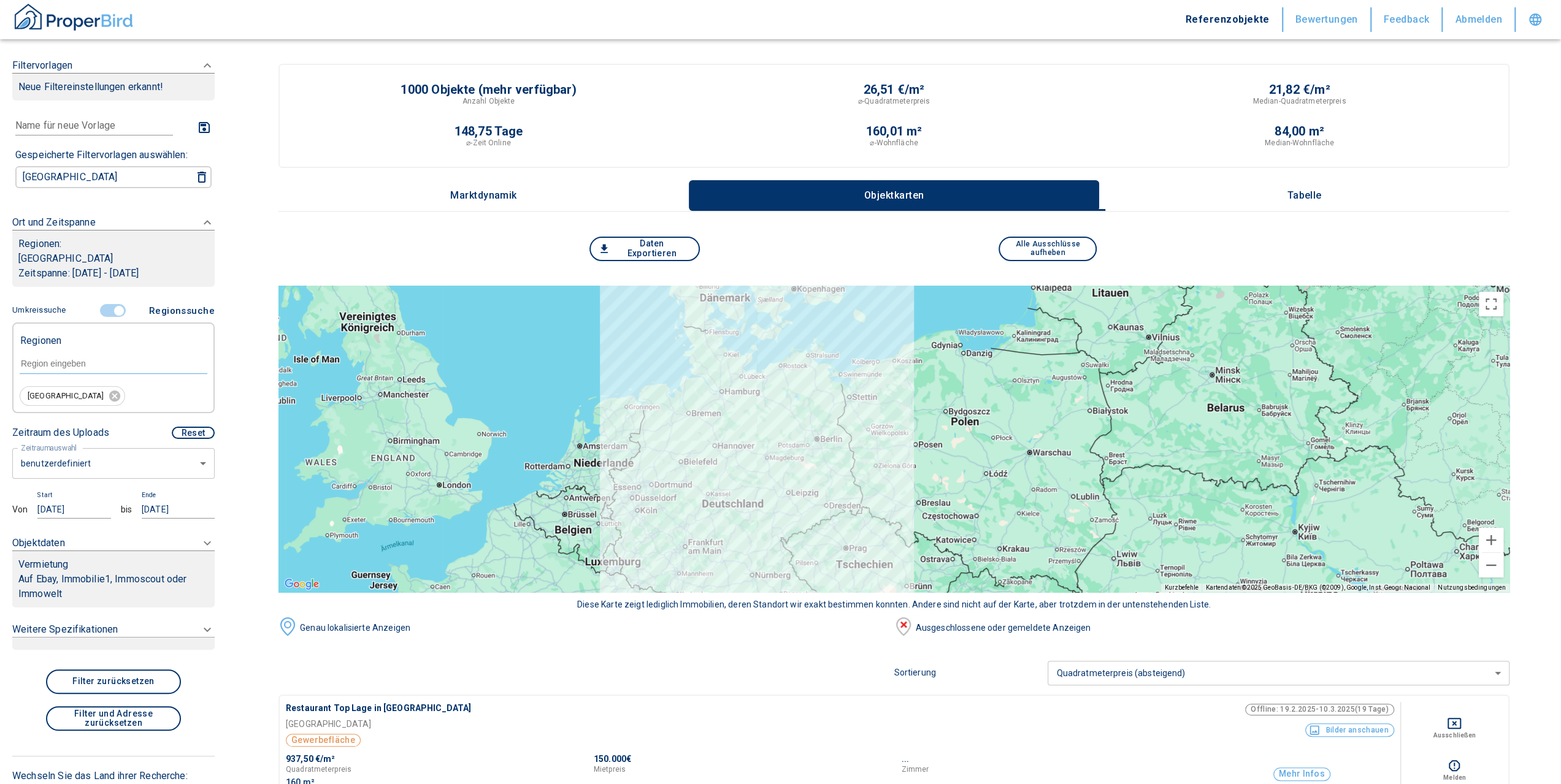
click at [1327, 200] on p "Tabelle" at bounding box center [1305, 195] width 62 height 11
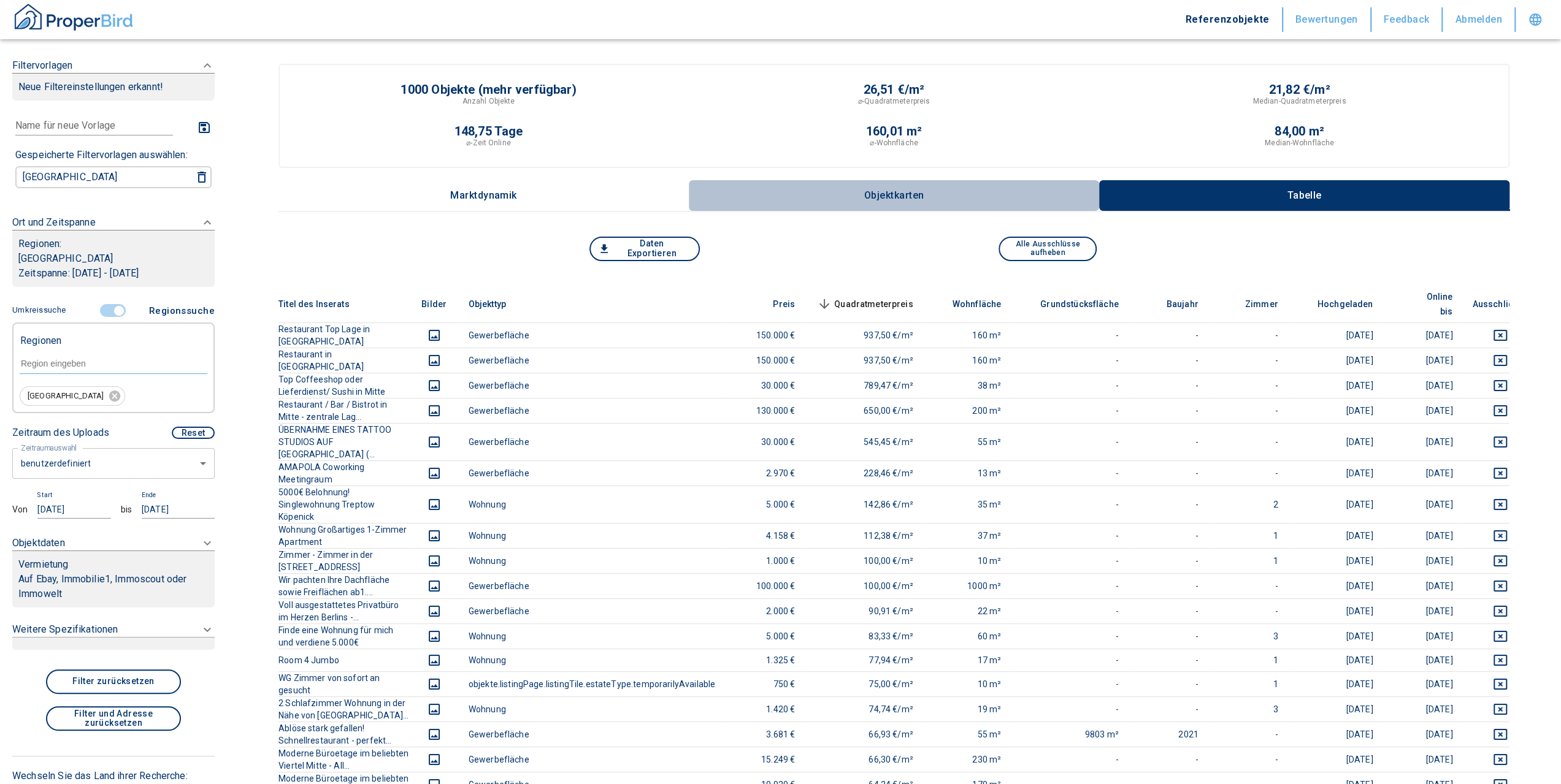
click at [903, 195] on p "Objektkarten" at bounding box center [894, 195] width 62 height 11
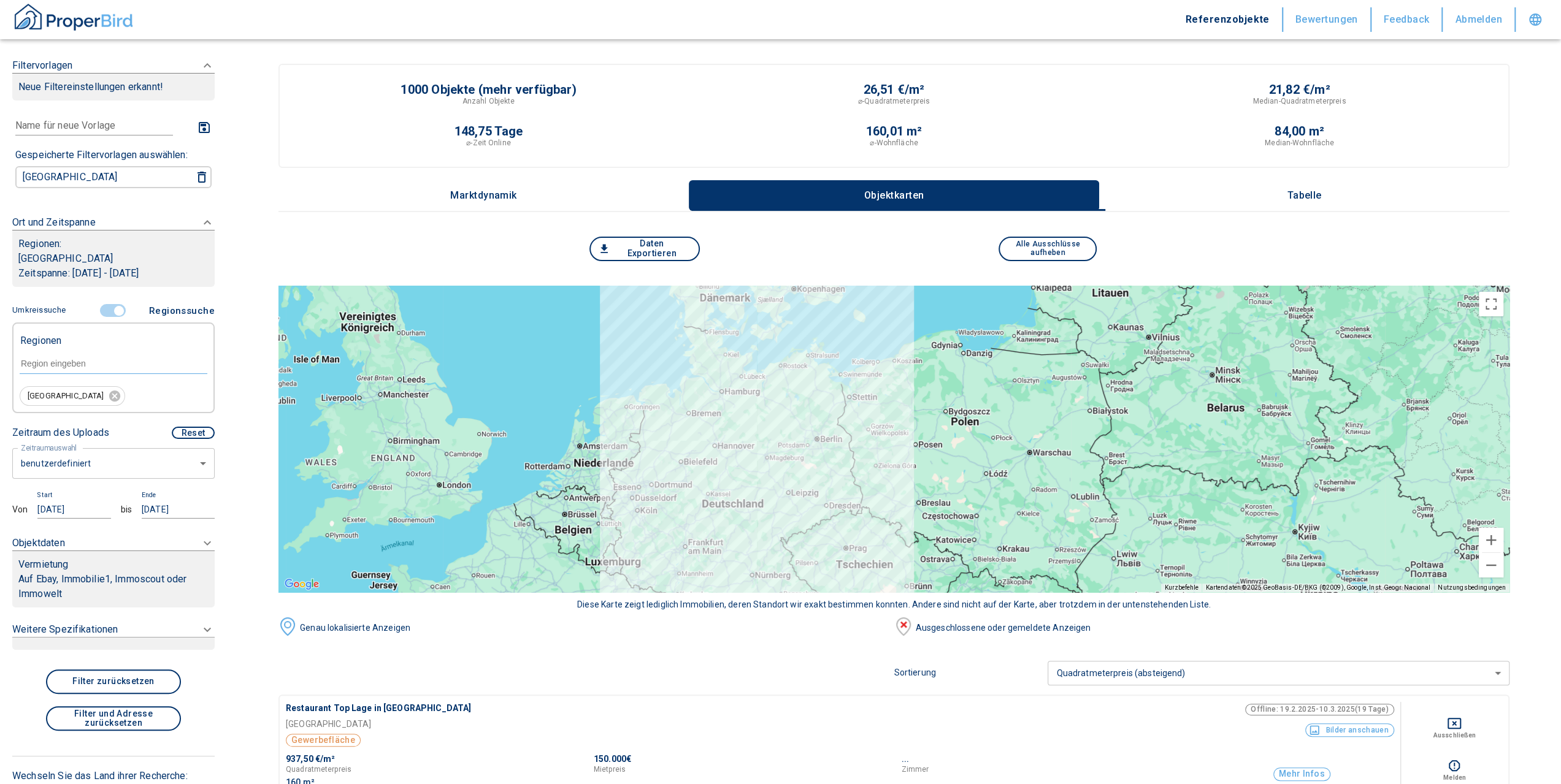
click at [1313, 191] on p "Tabelle" at bounding box center [1305, 195] width 62 height 11
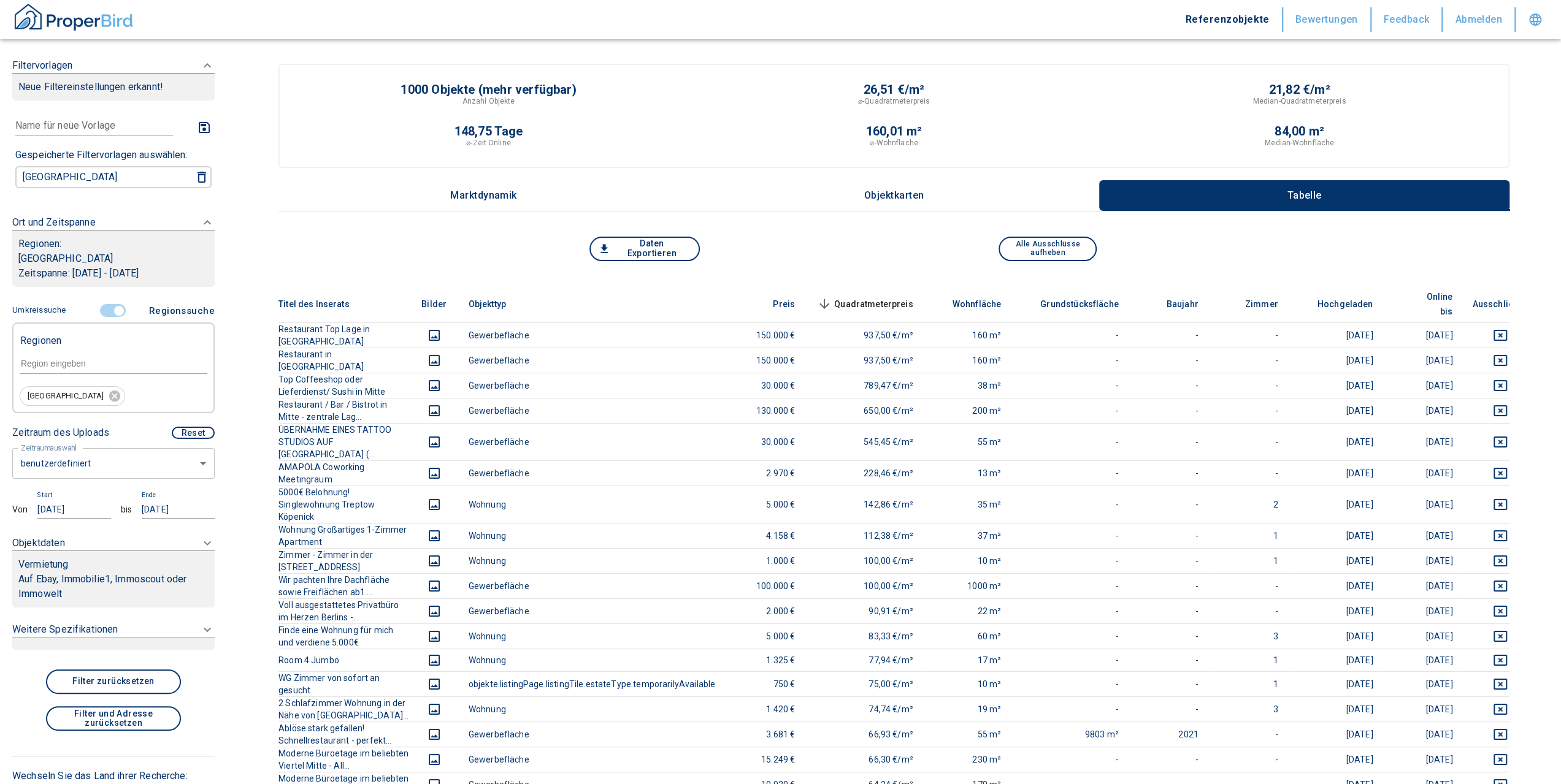
click at [533, 198] on button "Marktdynamik" at bounding box center [484, 195] width 410 height 30
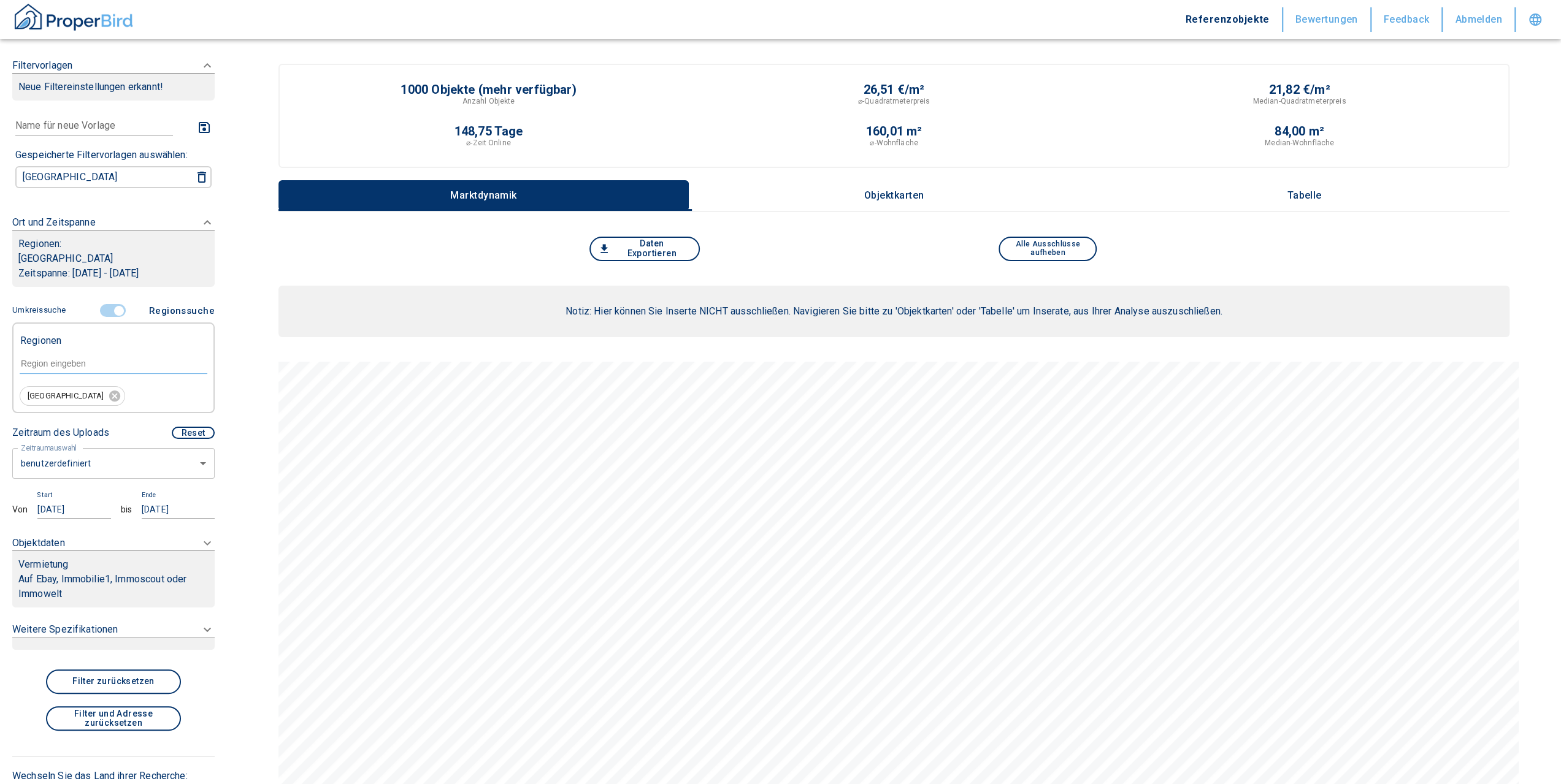
click at [889, 190] on p "Objektkarten" at bounding box center [894, 195] width 62 height 11
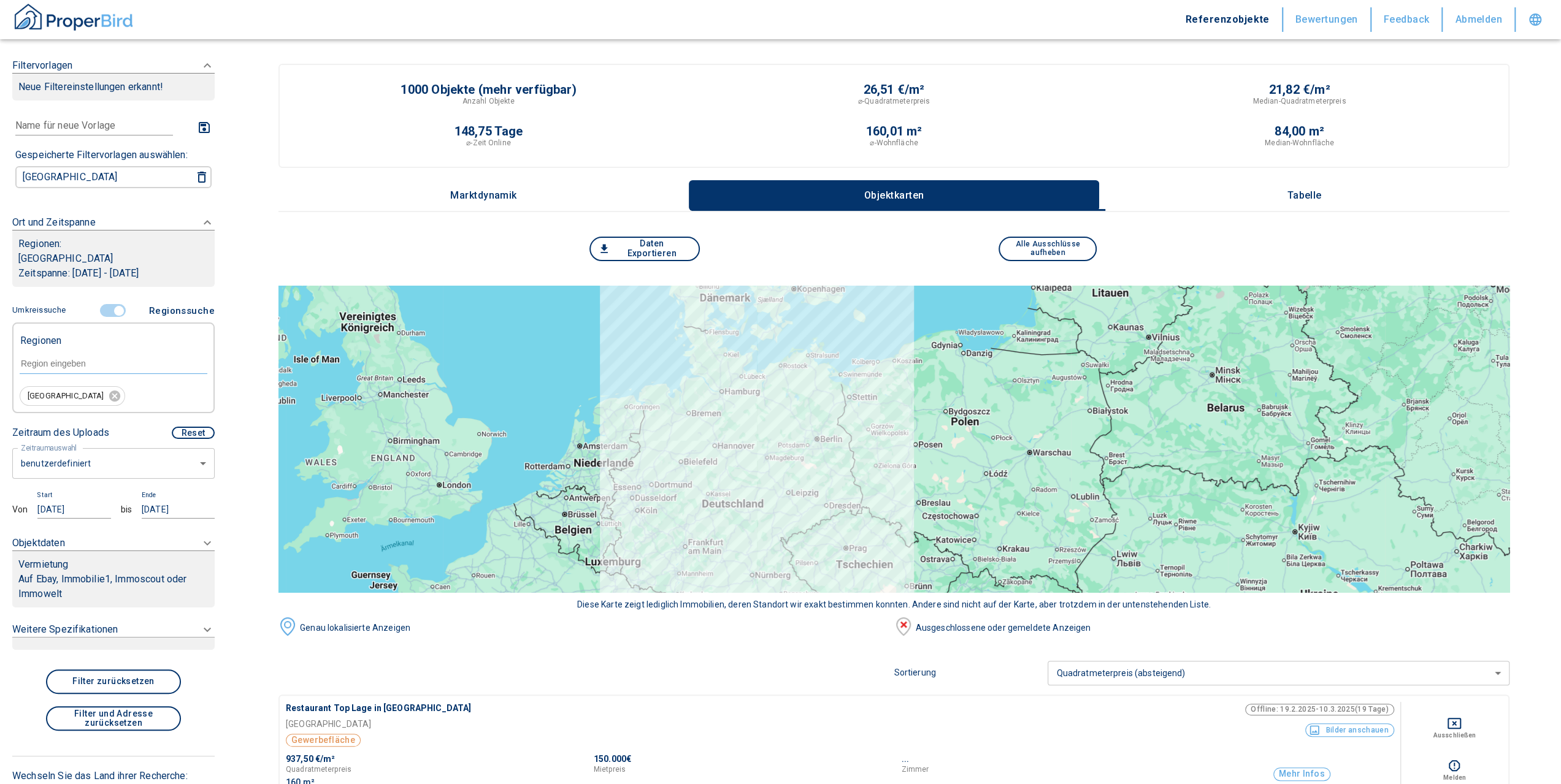
click at [1357, 194] on button "Tabelle" at bounding box center [1304, 195] width 410 height 30
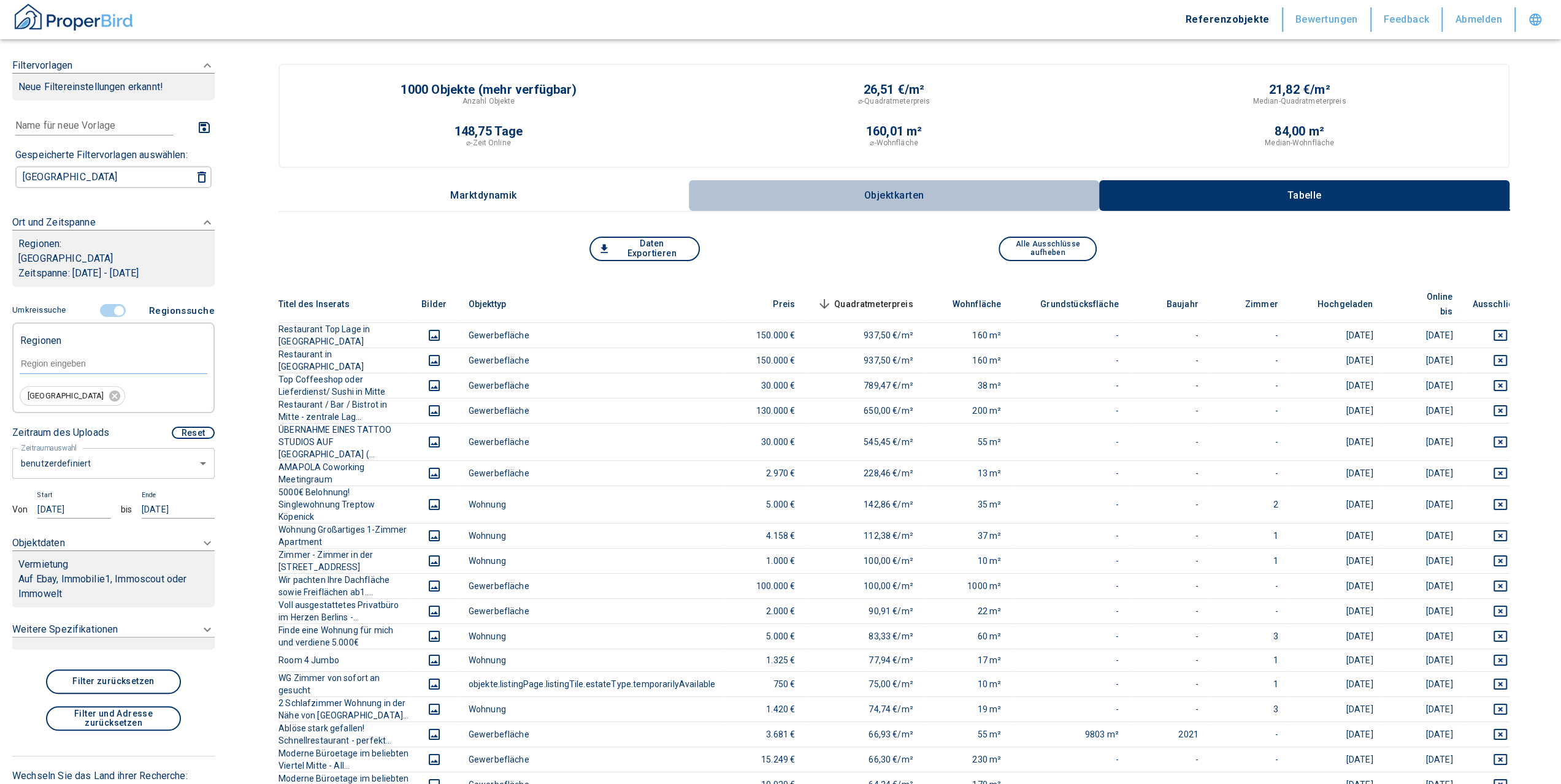
click at [913, 203] on button "Objektkarten" at bounding box center [894, 195] width 410 height 30
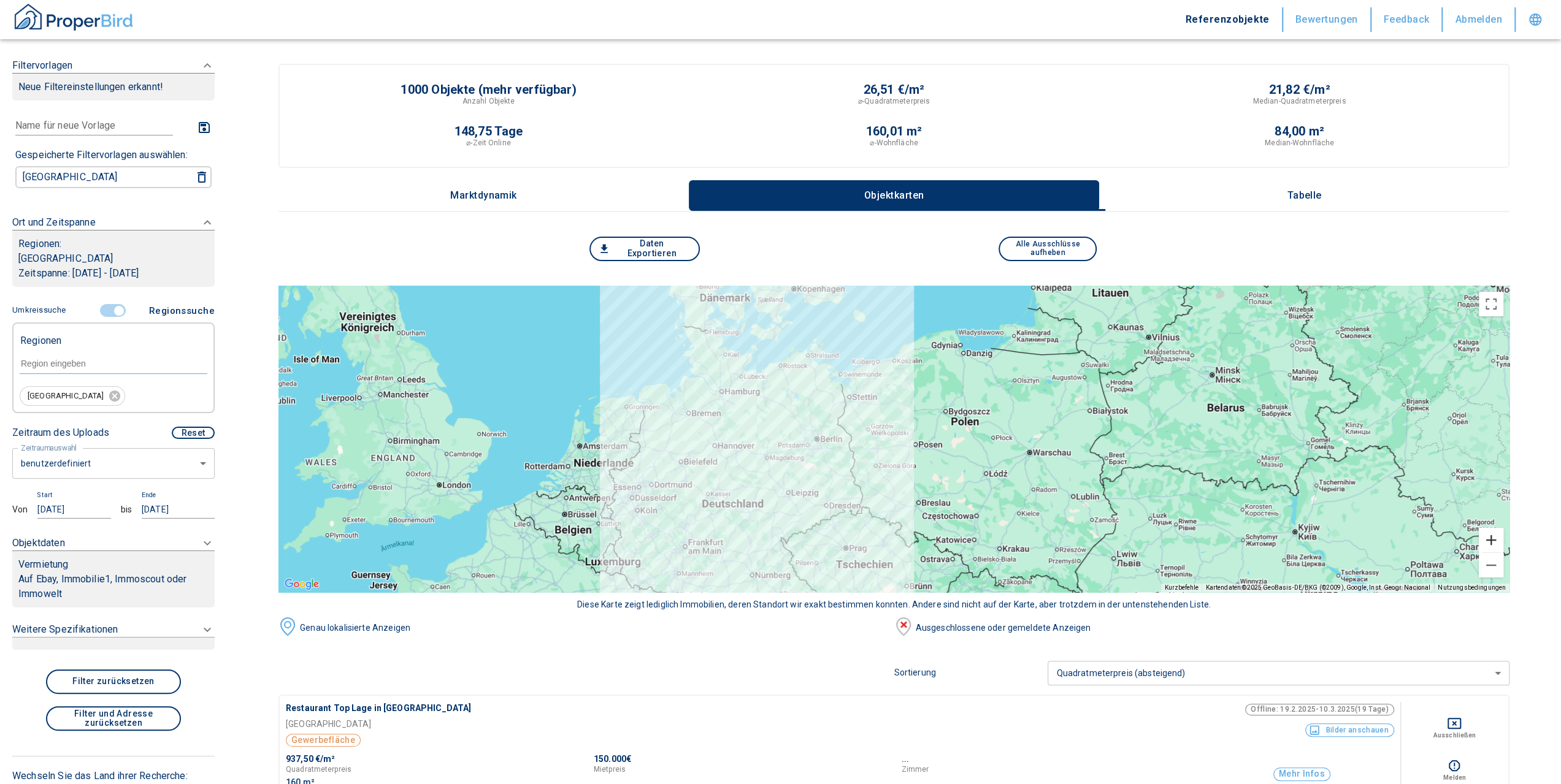
click at [1503, 538] on button "Vergrößern" at bounding box center [1491, 540] width 24 height 24
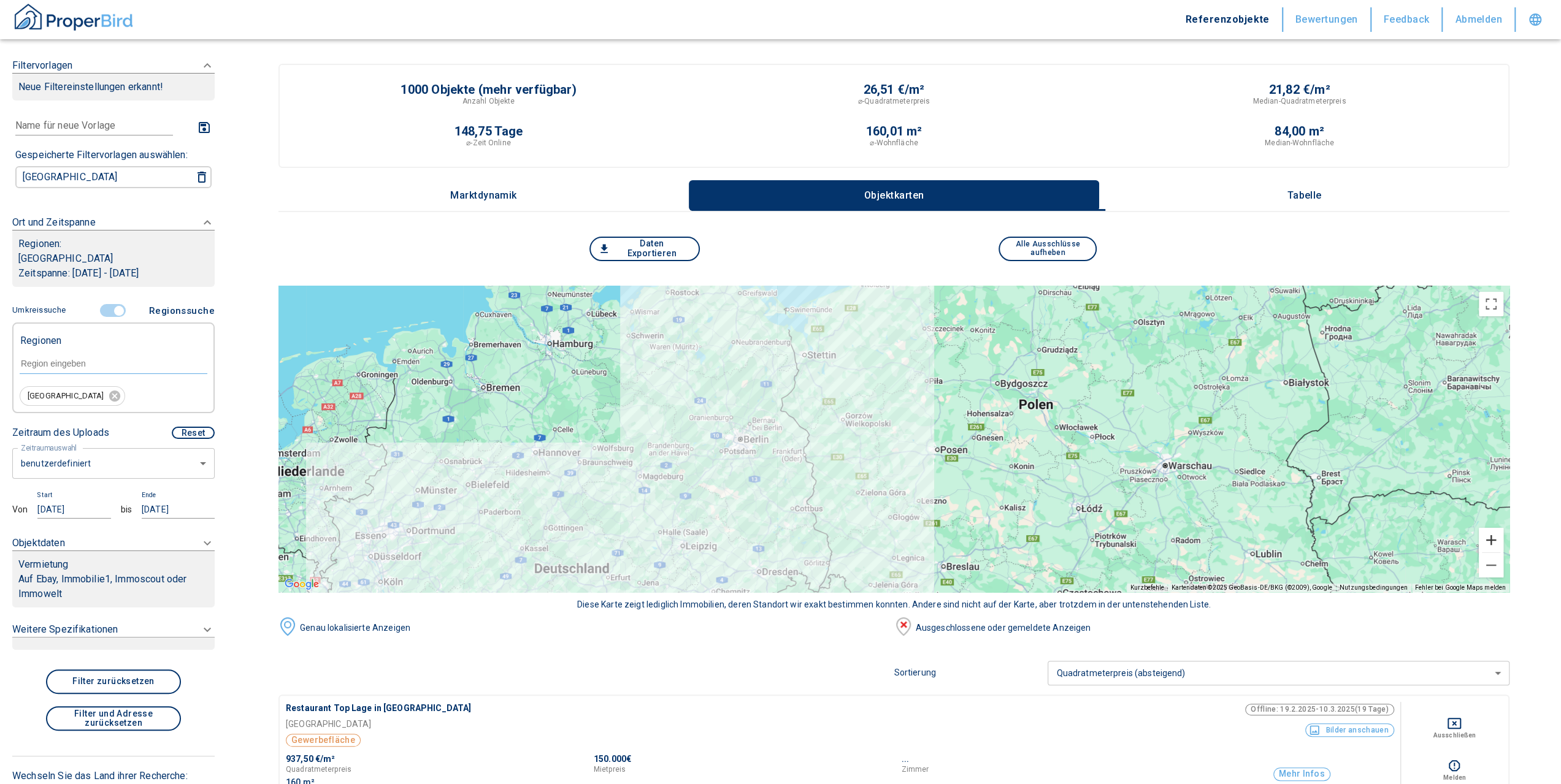
click at [1503, 538] on button "Vergrößern" at bounding box center [1491, 540] width 24 height 24
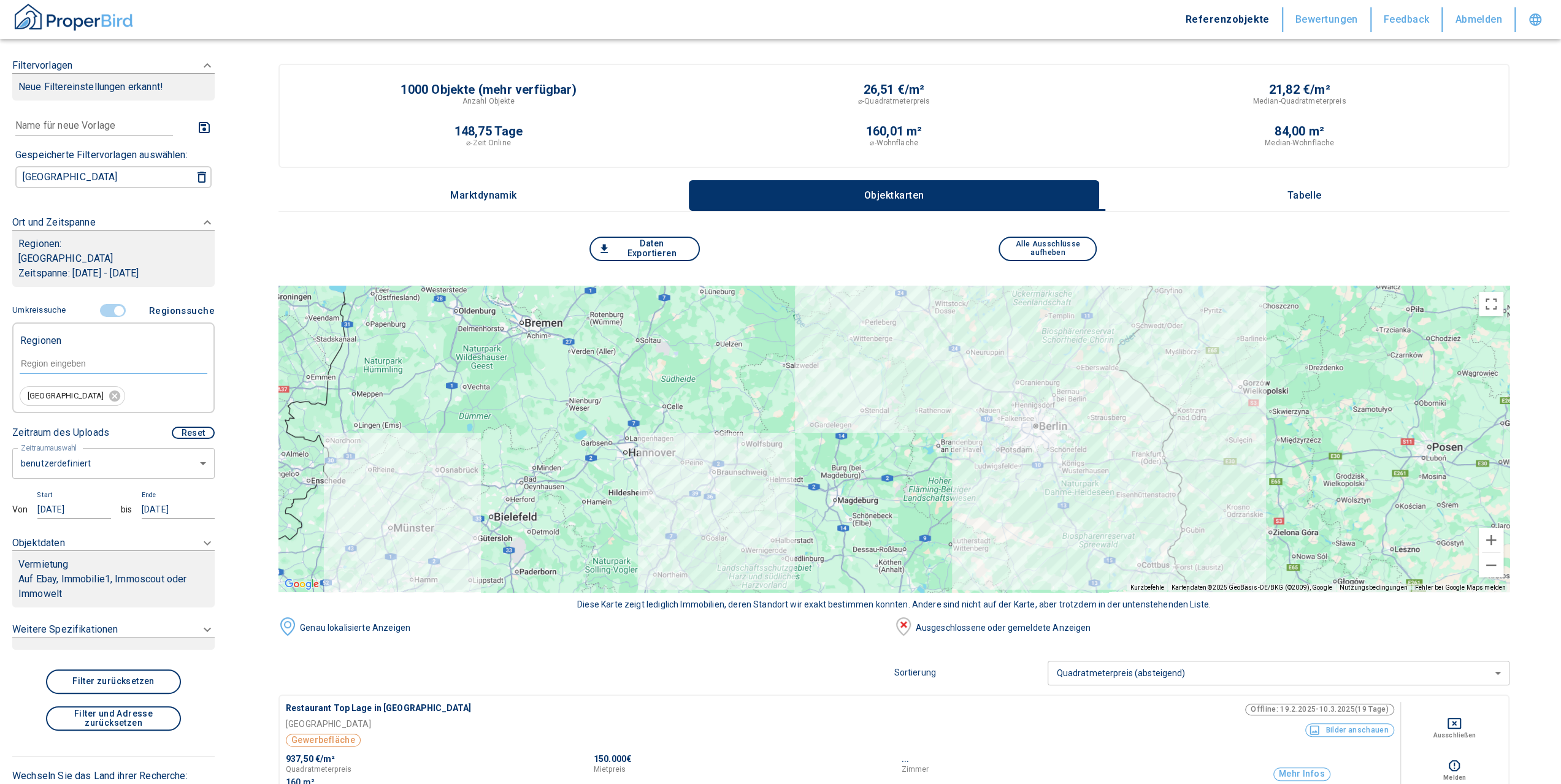
drag, startPoint x: 640, startPoint y: 429, endPoint x: 1093, endPoint y: 415, distance: 453.2
click at [1093, 415] on div at bounding box center [894, 438] width 1231 height 306
click at [1503, 538] on button "Vergrößern" at bounding box center [1491, 540] width 24 height 24
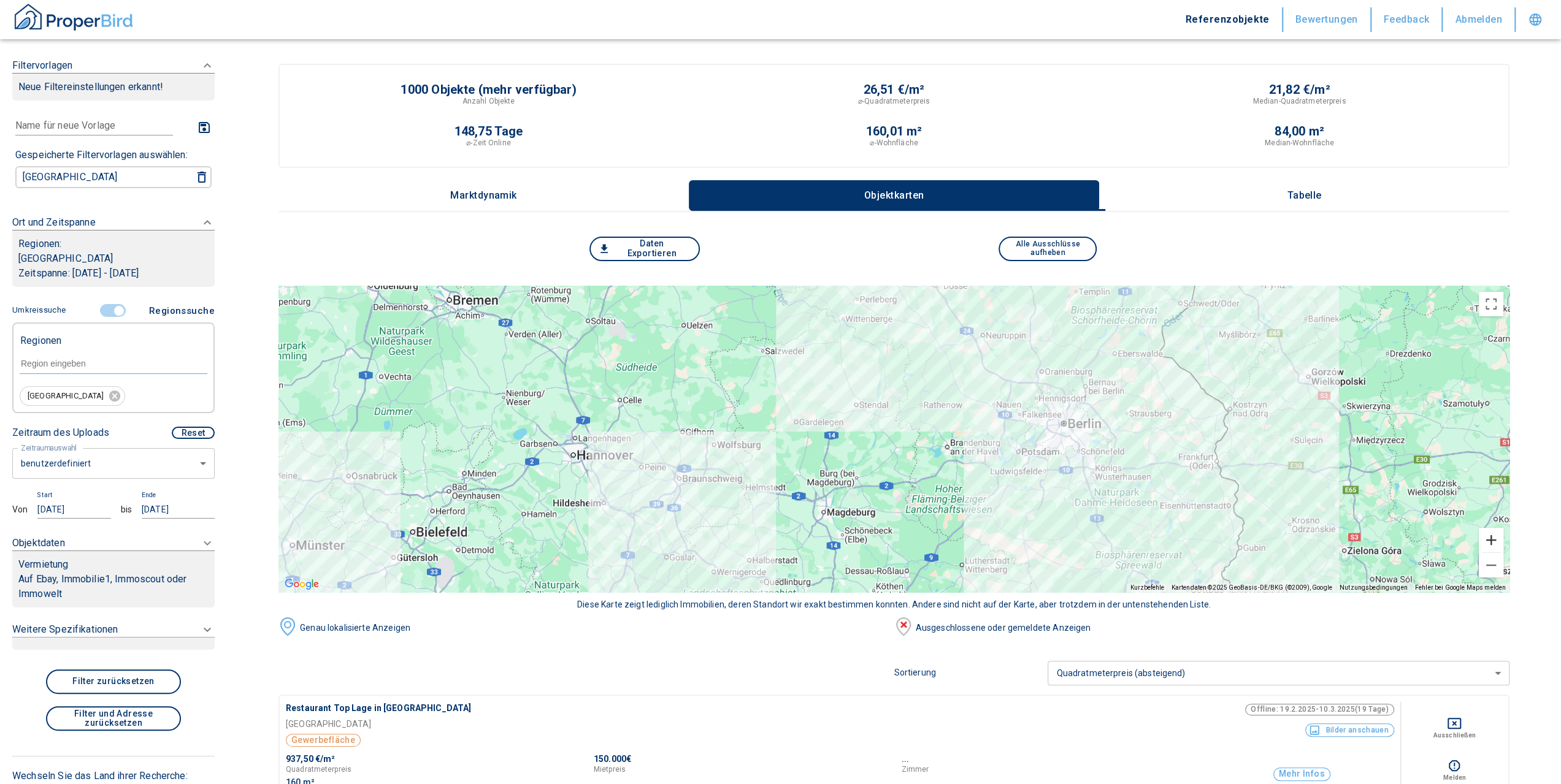
click at [1503, 538] on button "Vergrößern" at bounding box center [1491, 540] width 24 height 24
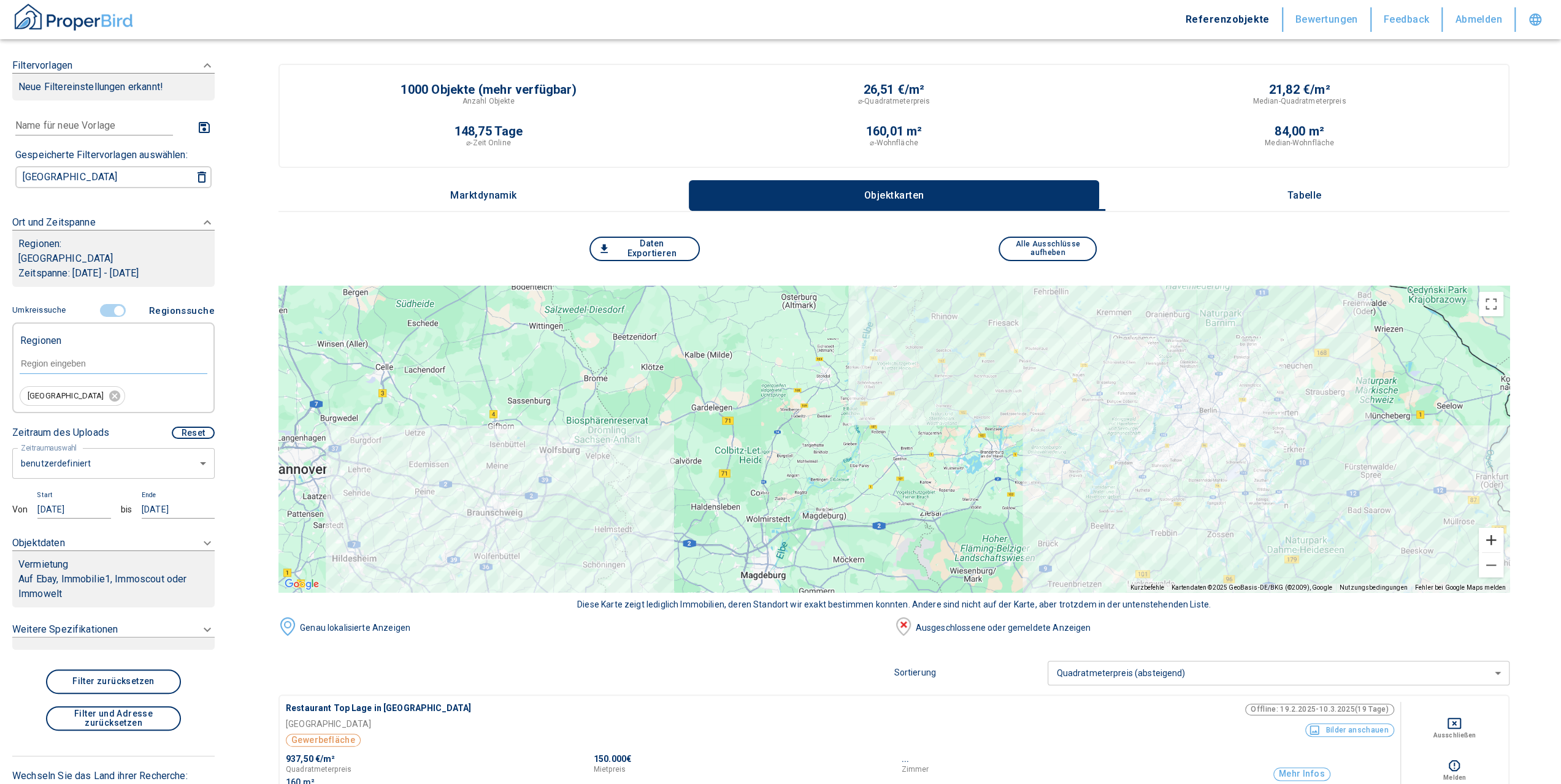
click at [1503, 538] on button "Vergrößern" at bounding box center [1491, 540] width 24 height 24
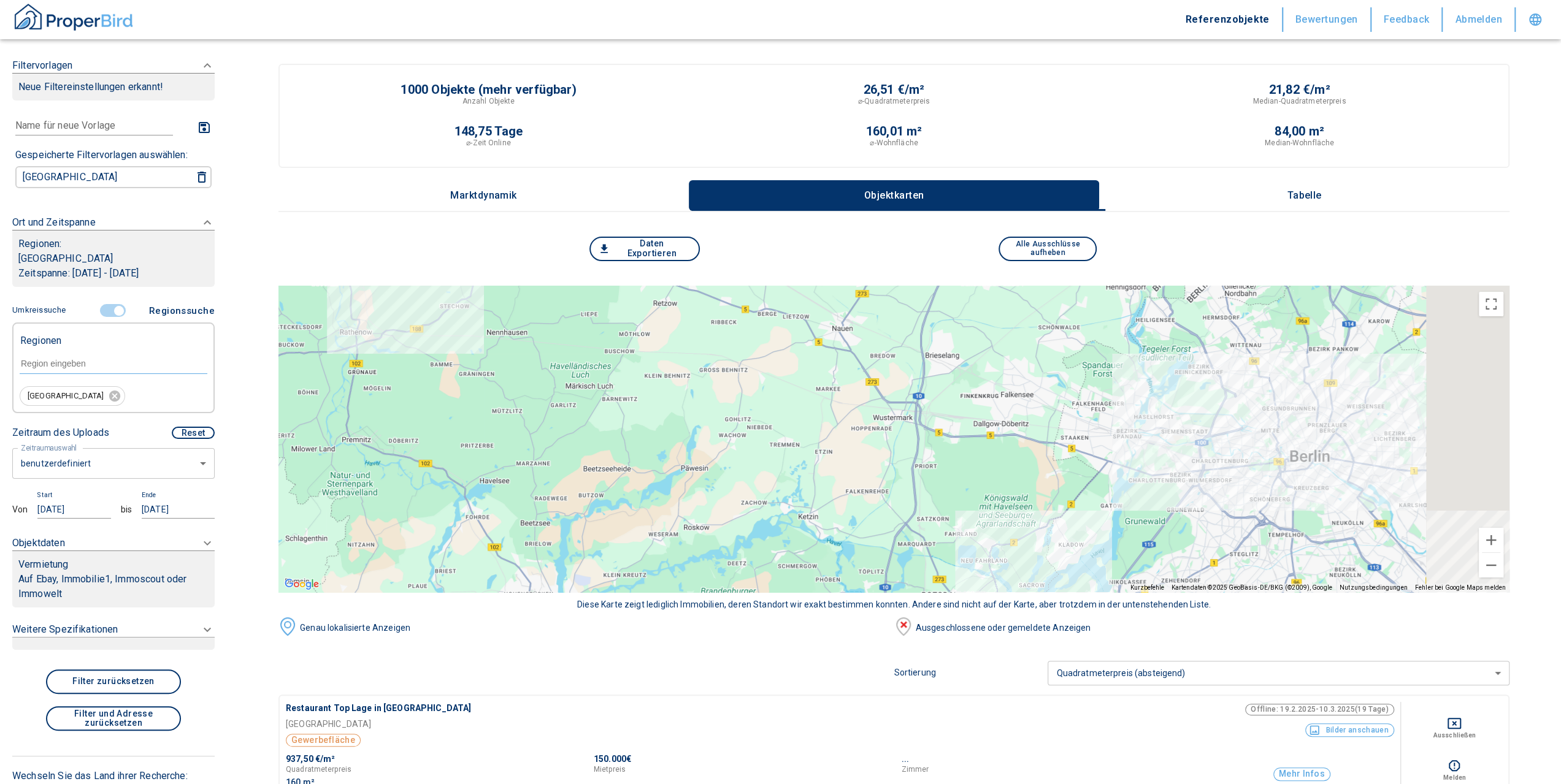
drag, startPoint x: 1390, startPoint y: 352, endPoint x: 648, endPoint y: 485, distance: 753.8
click at [648, 486] on div at bounding box center [894, 438] width 1231 height 306
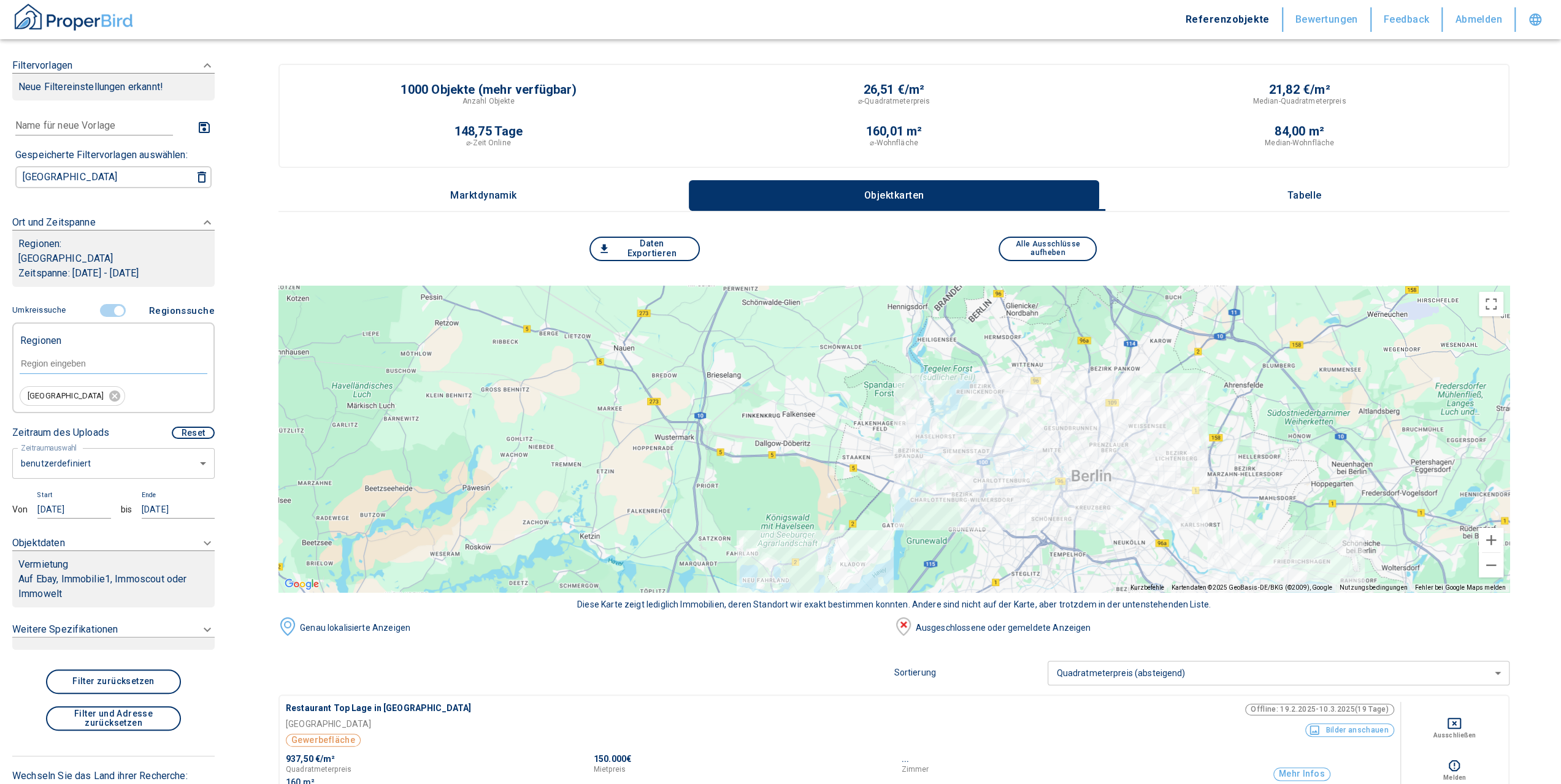
drag, startPoint x: 1278, startPoint y: 399, endPoint x: 1013, endPoint y: 443, distance: 268.6
click at [1013, 443] on div at bounding box center [894, 438] width 1231 height 306
click at [1503, 541] on button "Vergrößern" at bounding box center [1491, 540] width 24 height 24
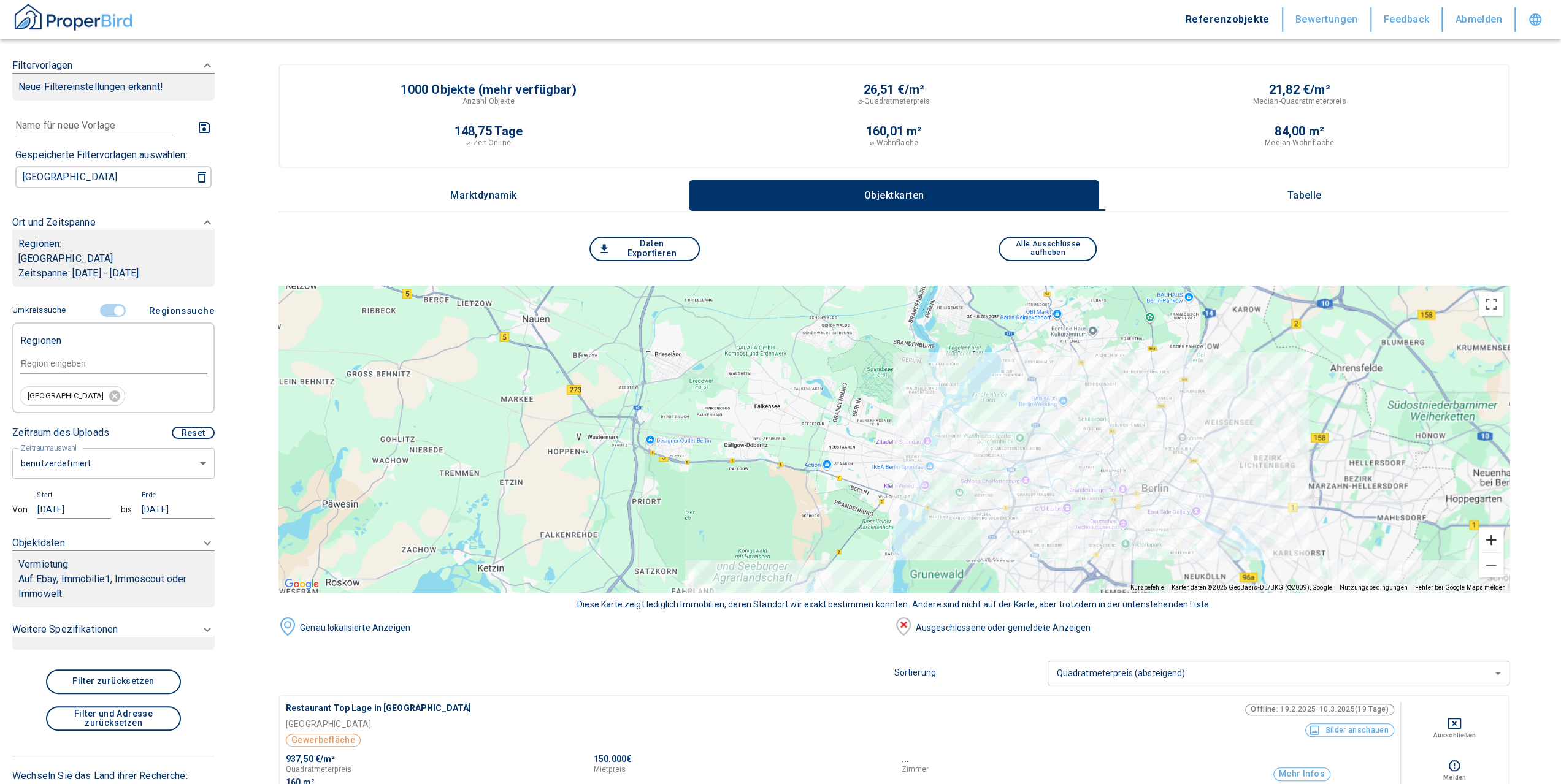
click at [1503, 541] on button "Vergrößern" at bounding box center [1491, 540] width 24 height 24
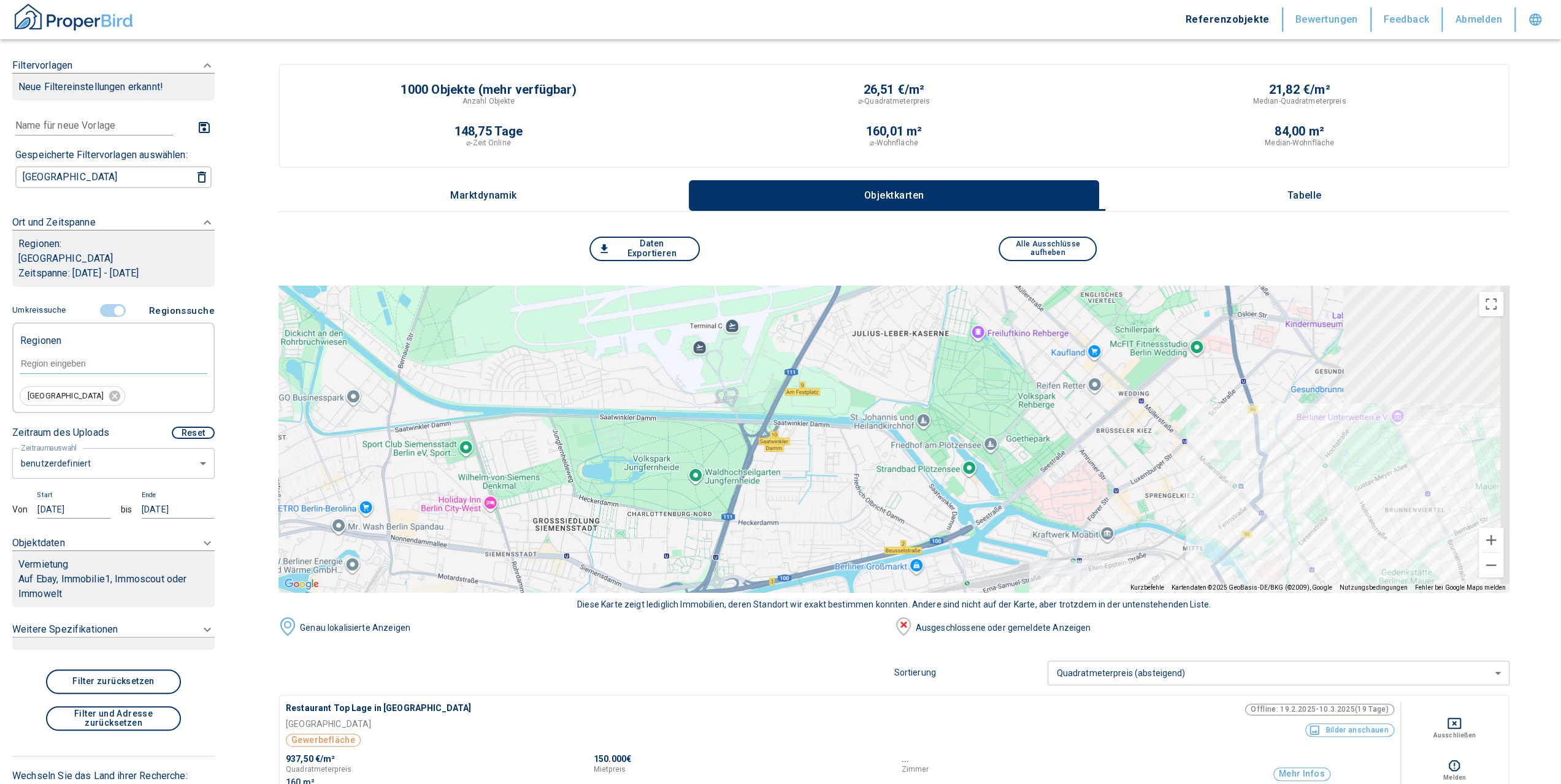
drag, startPoint x: 1317, startPoint y: 449, endPoint x: 326, endPoint y: 463, distance: 991.1
click at [325, 465] on div at bounding box center [894, 438] width 1231 height 306
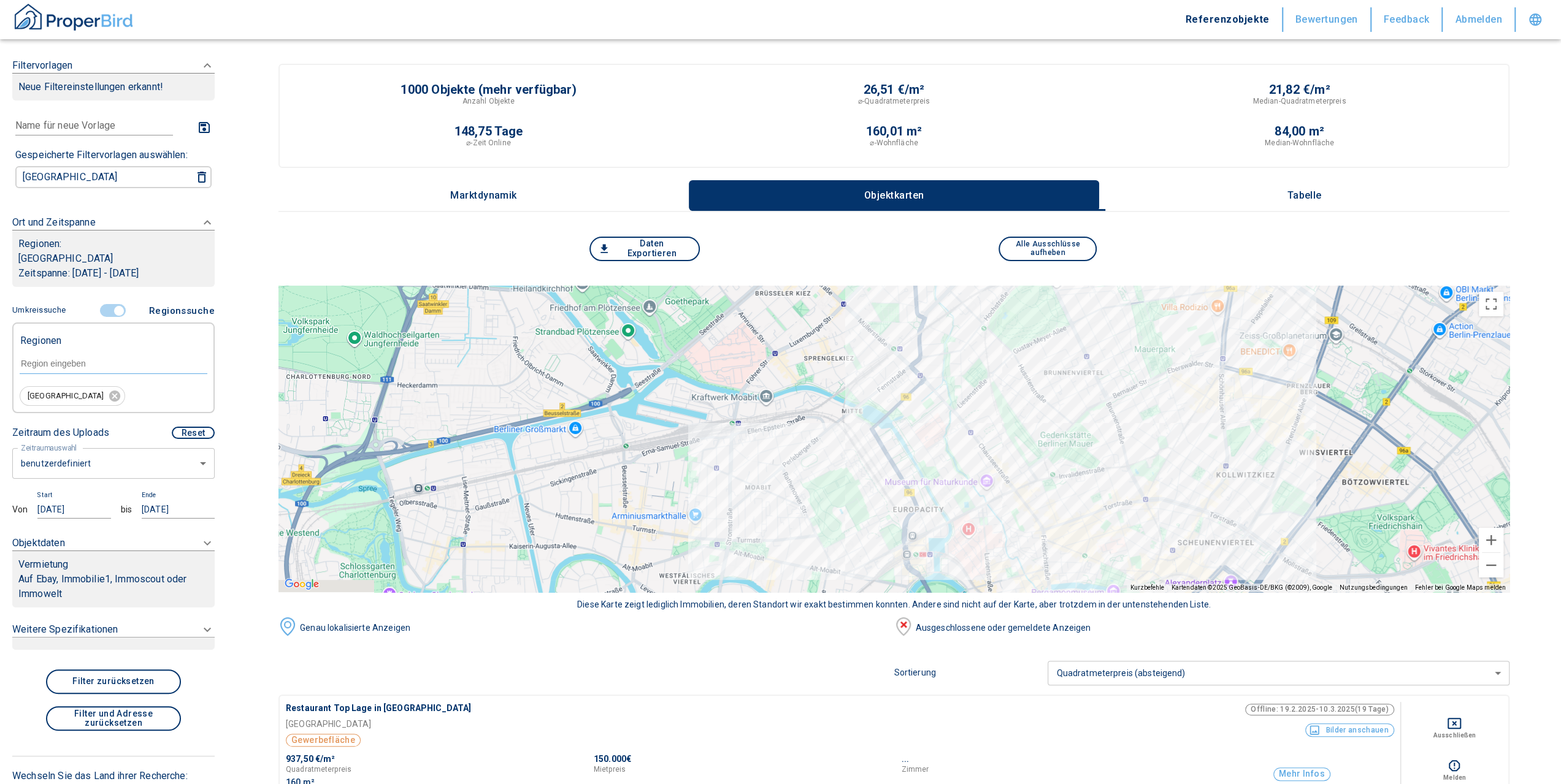
drag, startPoint x: 1190, startPoint y: 474, endPoint x: 1090, endPoint y: 355, distance: 155.4
click at [1090, 355] on div at bounding box center [894, 438] width 1231 height 306
